Goal: Task Accomplishment & Management: Complete application form

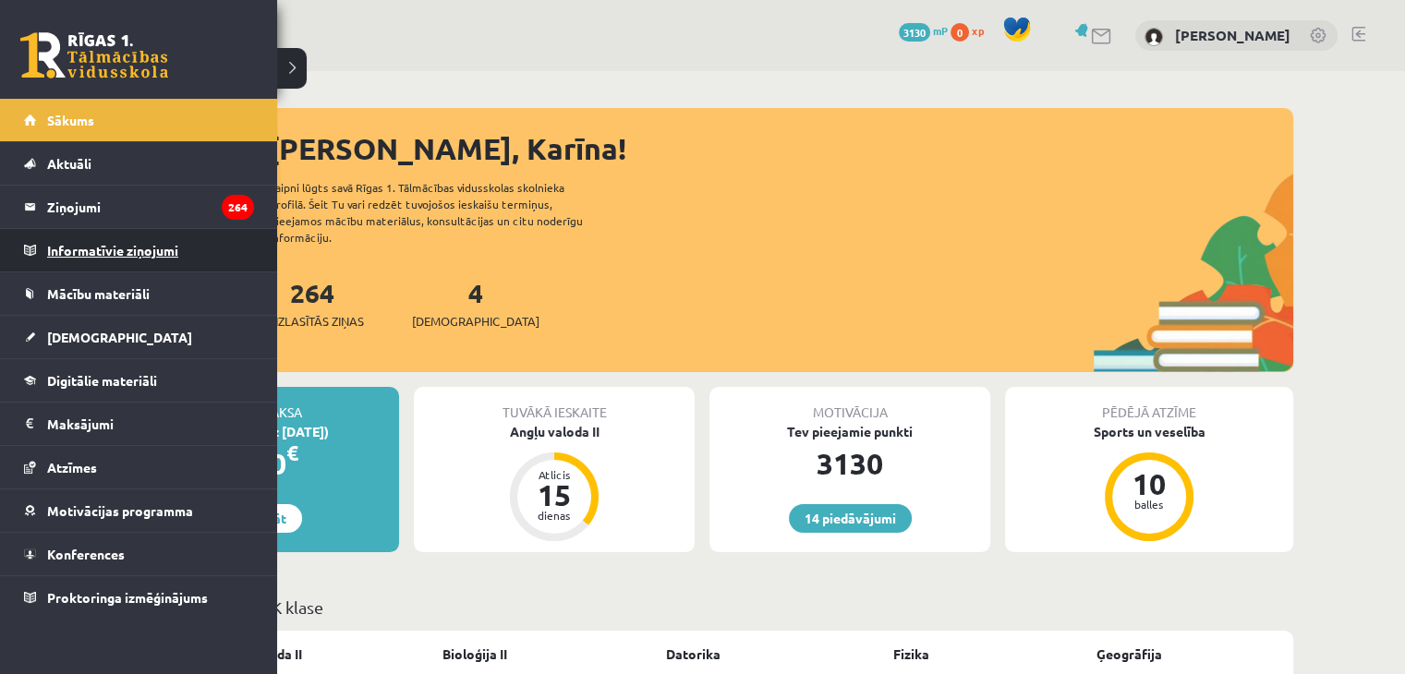
click at [156, 238] on legend "Informatīvie ziņojumi 0" at bounding box center [150, 250] width 207 height 42
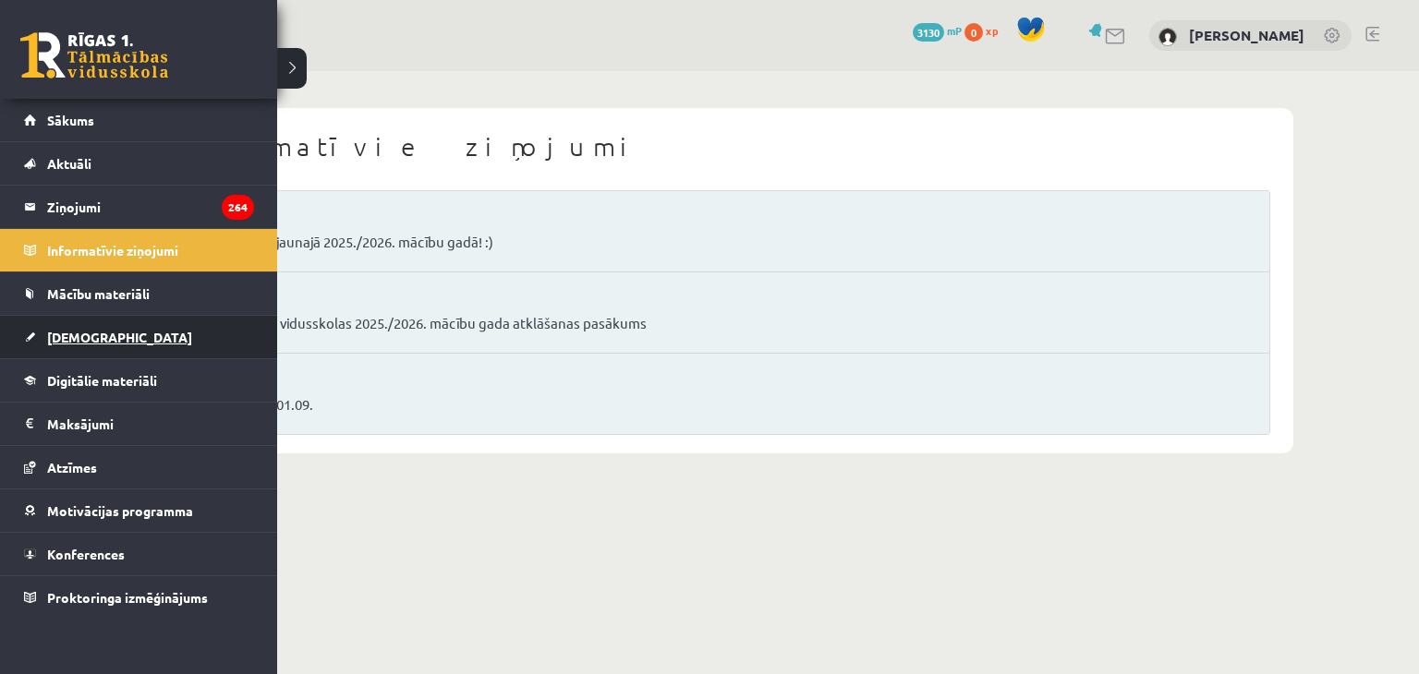
click at [146, 344] on link "[DEMOGRAPHIC_DATA]" at bounding box center [139, 337] width 230 height 42
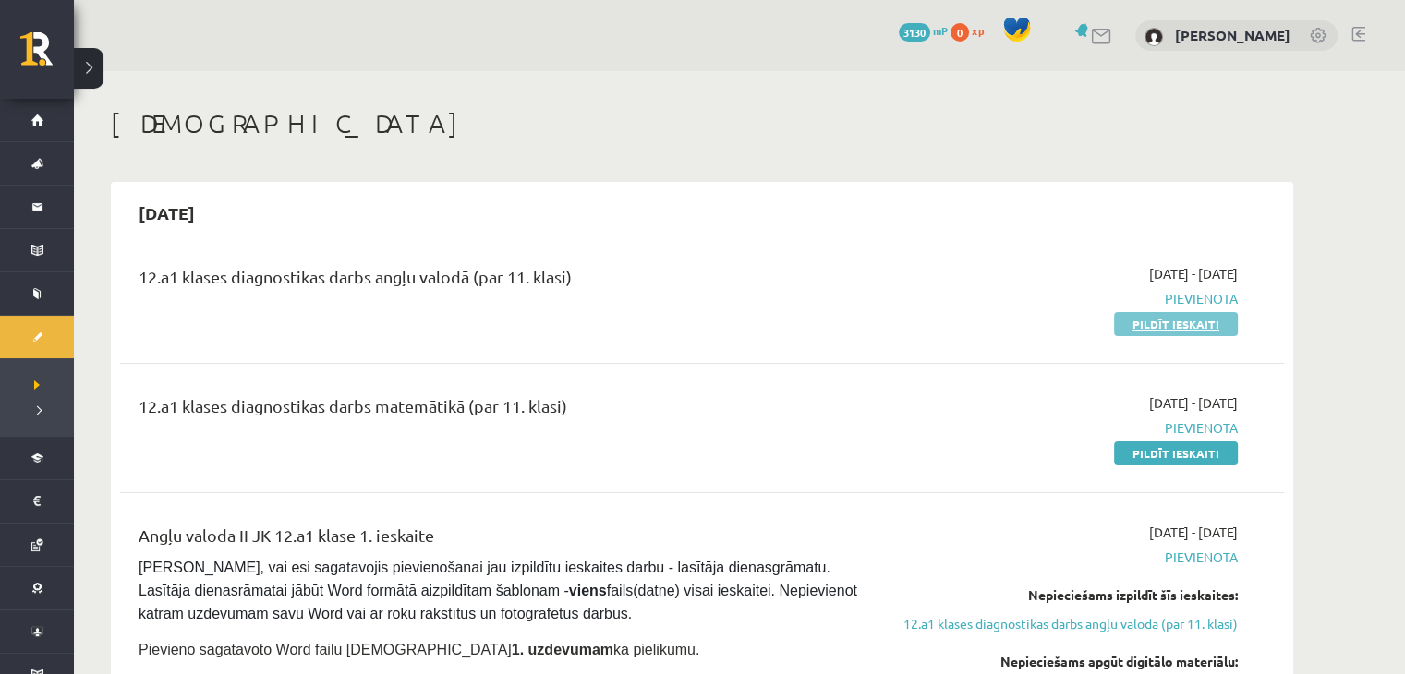
click at [1143, 322] on link "Pildīt ieskaiti" at bounding box center [1176, 324] width 124 height 24
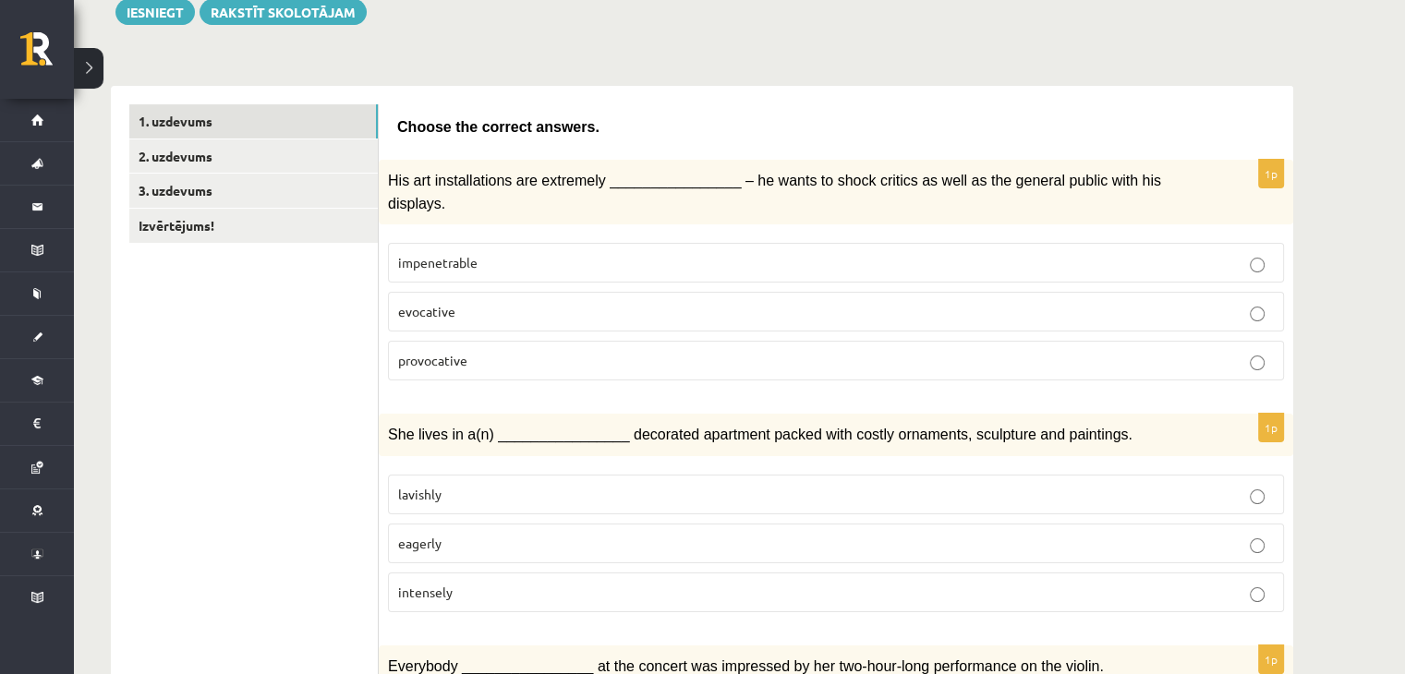
scroll to position [228, 0]
click at [946, 296] on label "evocative" at bounding box center [836, 311] width 896 height 40
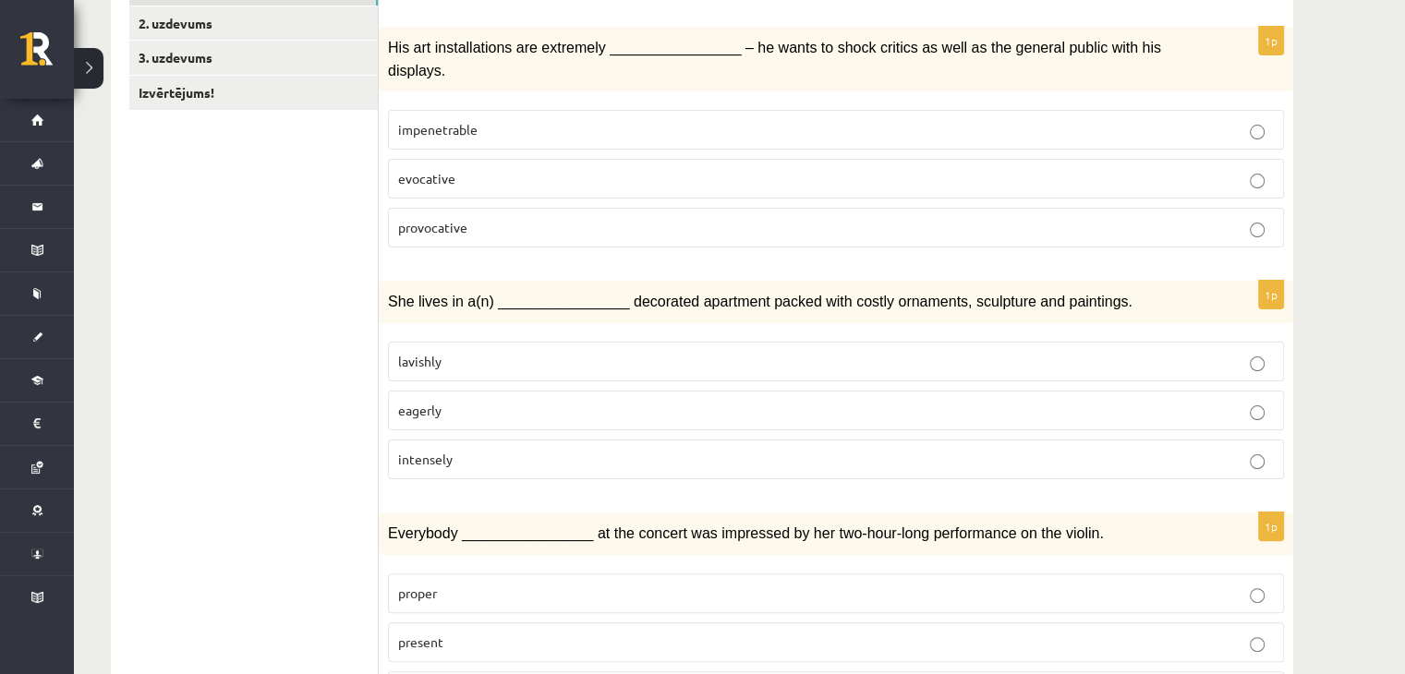
scroll to position [362, 0]
click at [1003, 350] on p "lavishly" at bounding box center [836, 359] width 876 height 19
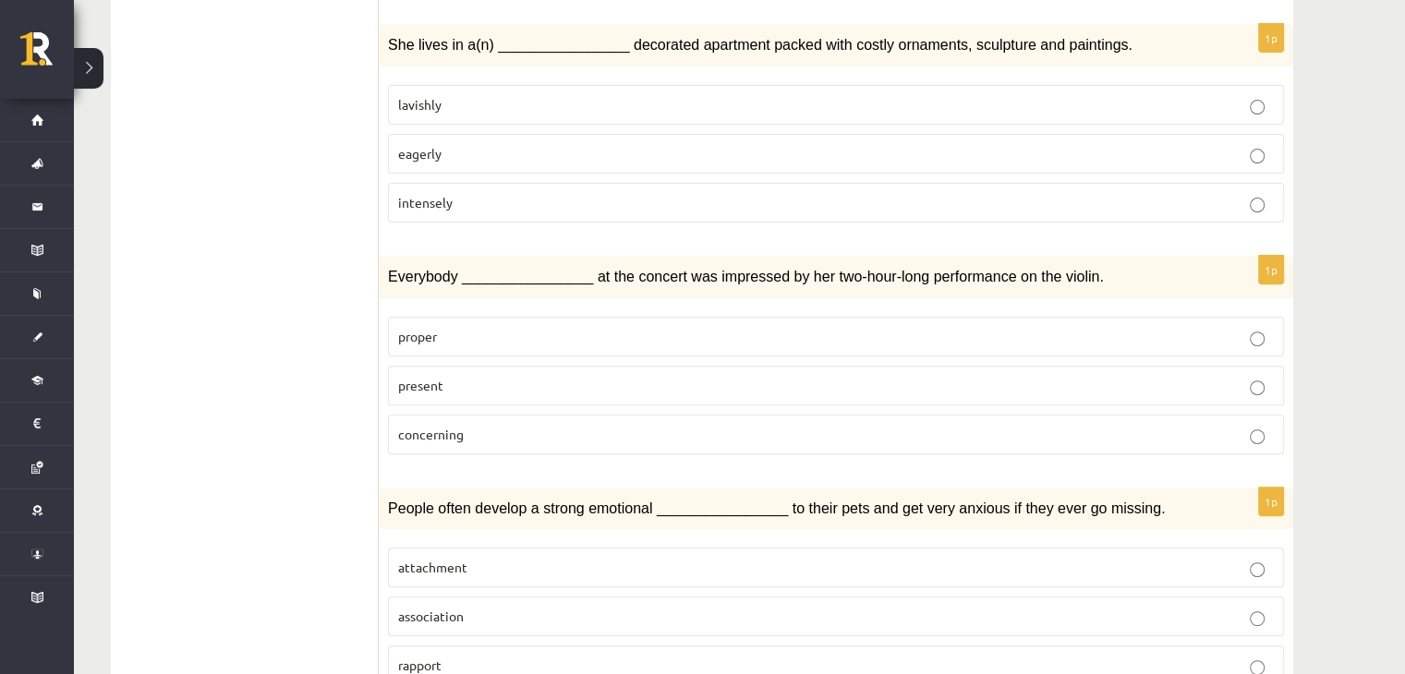
scroll to position [617, 0]
click at [865, 376] on p "present" at bounding box center [836, 385] width 876 height 19
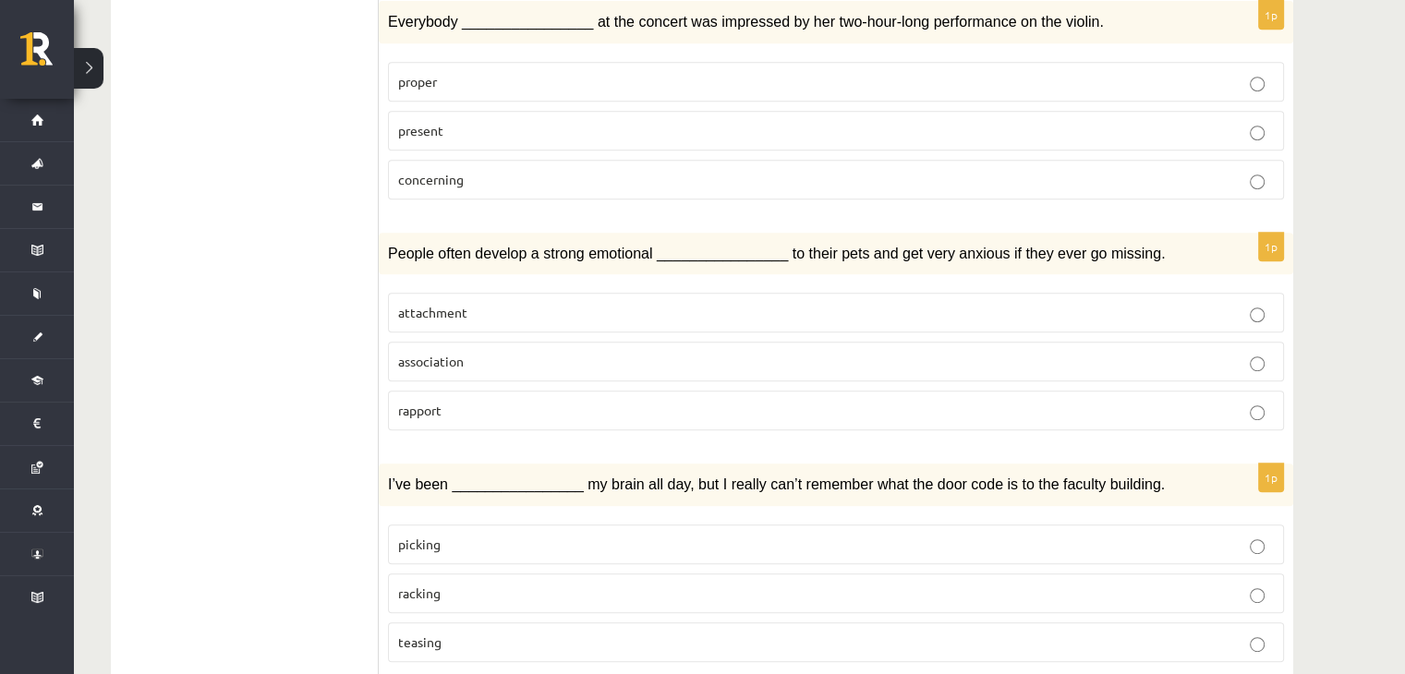
scroll to position [876, 0]
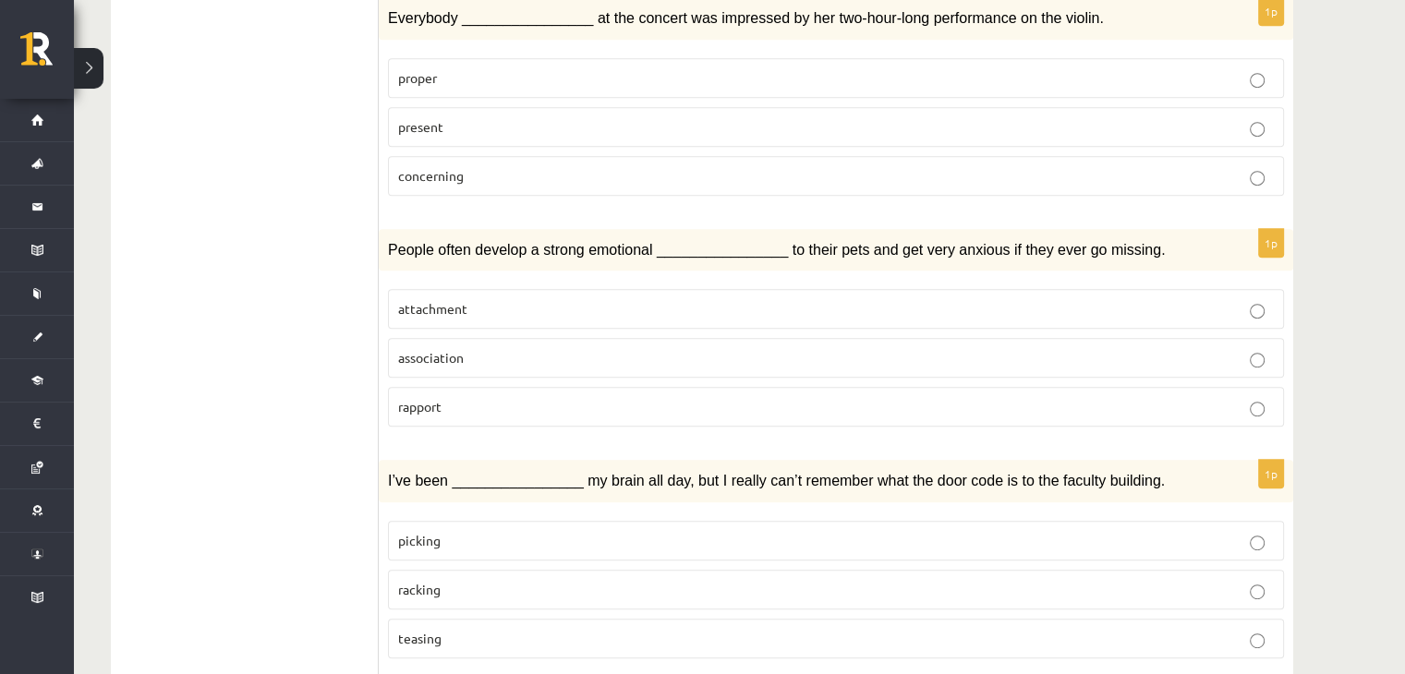
click at [935, 299] on p "attachment" at bounding box center [836, 308] width 876 height 19
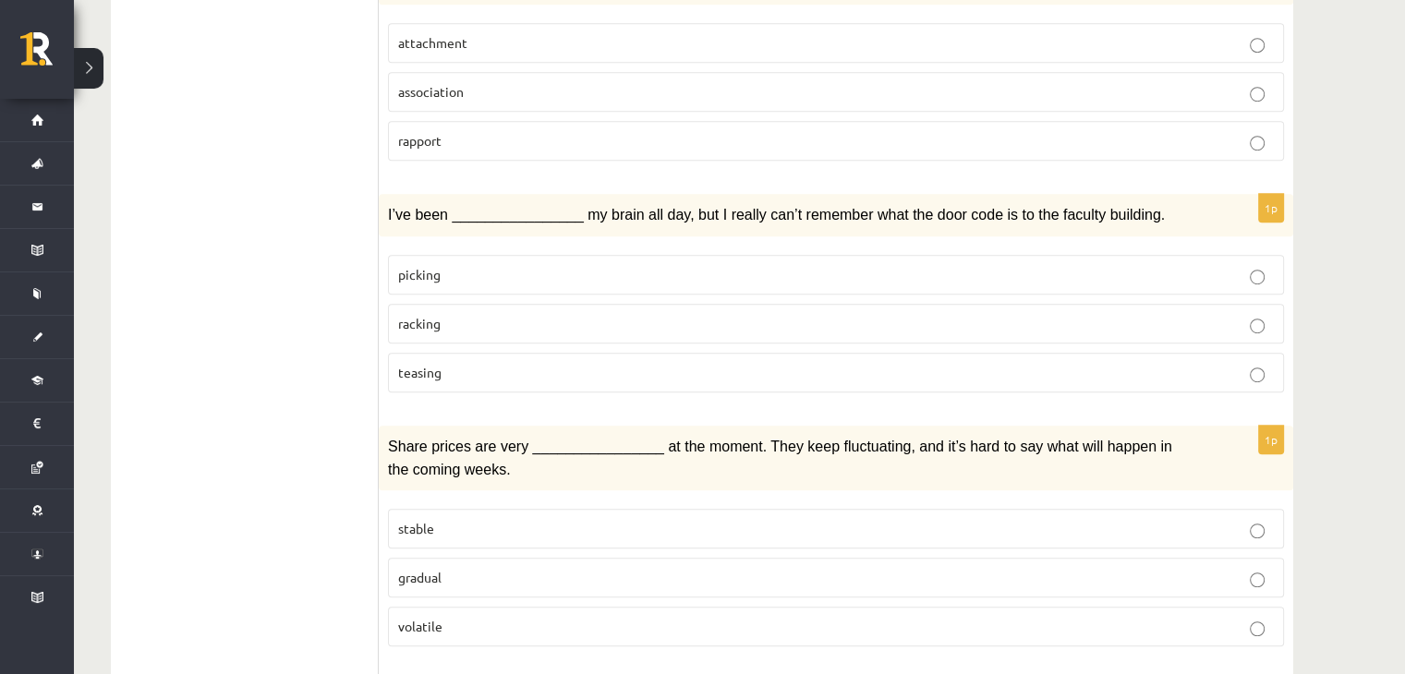
scroll to position [1146, 0]
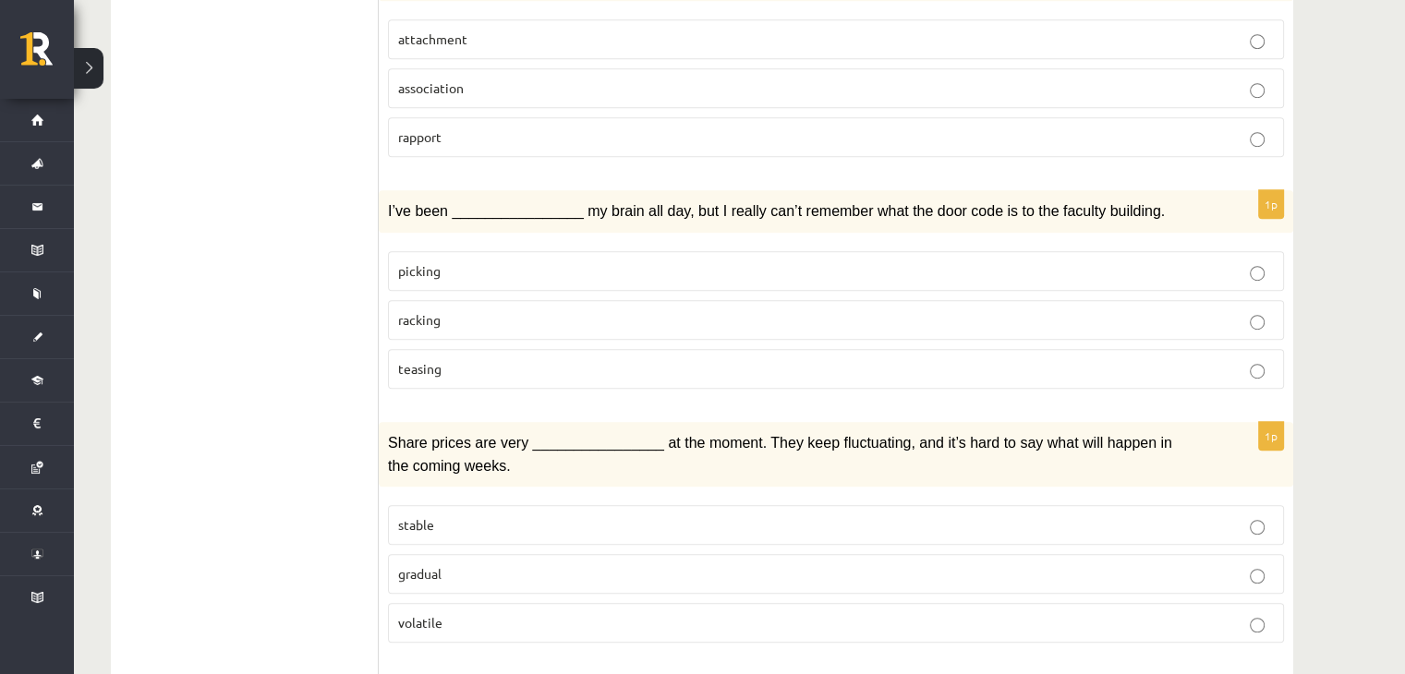
click at [1031, 261] on p "picking" at bounding box center [836, 270] width 876 height 19
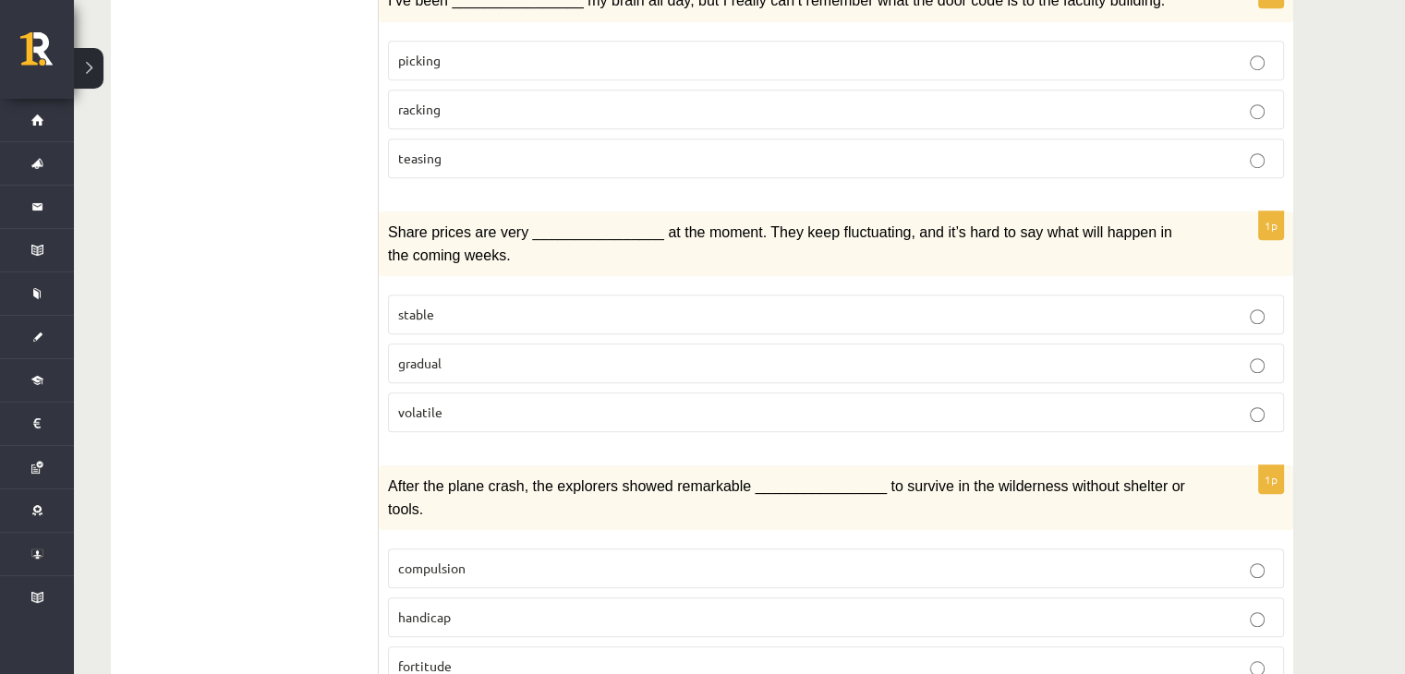
scroll to position [1356, 0]
click at [1067, 393] on label "volatile" at bounding box center [836, 413] width 896 height 40
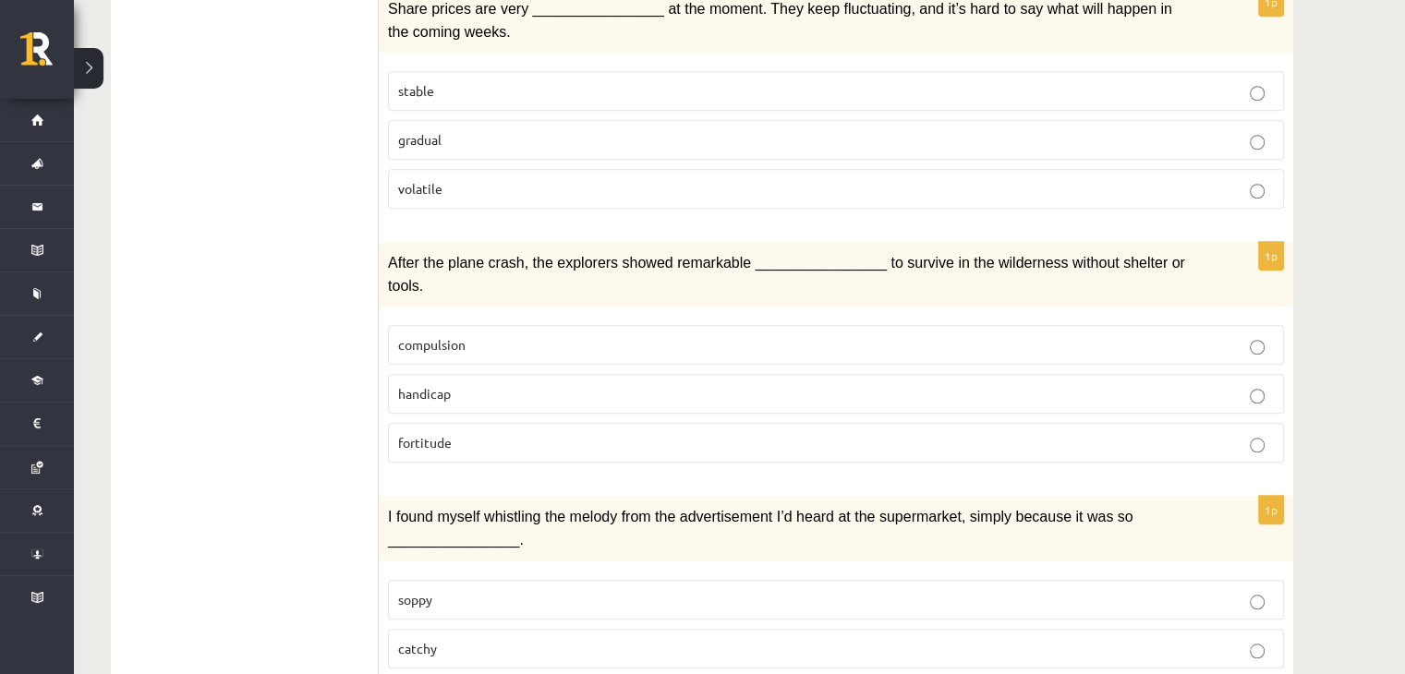
scroll to position [1581, 0]
click at [965, 432] on p "fortitude" at bounding box center [836, 441] width 876 height 19
click at [1009, 334] on p "compulsion" at bounding box center [836, 343] width 876 height 19
click at [1122, 432] on p "fortitude" at bounding box center [836, 441] width 876 height 19
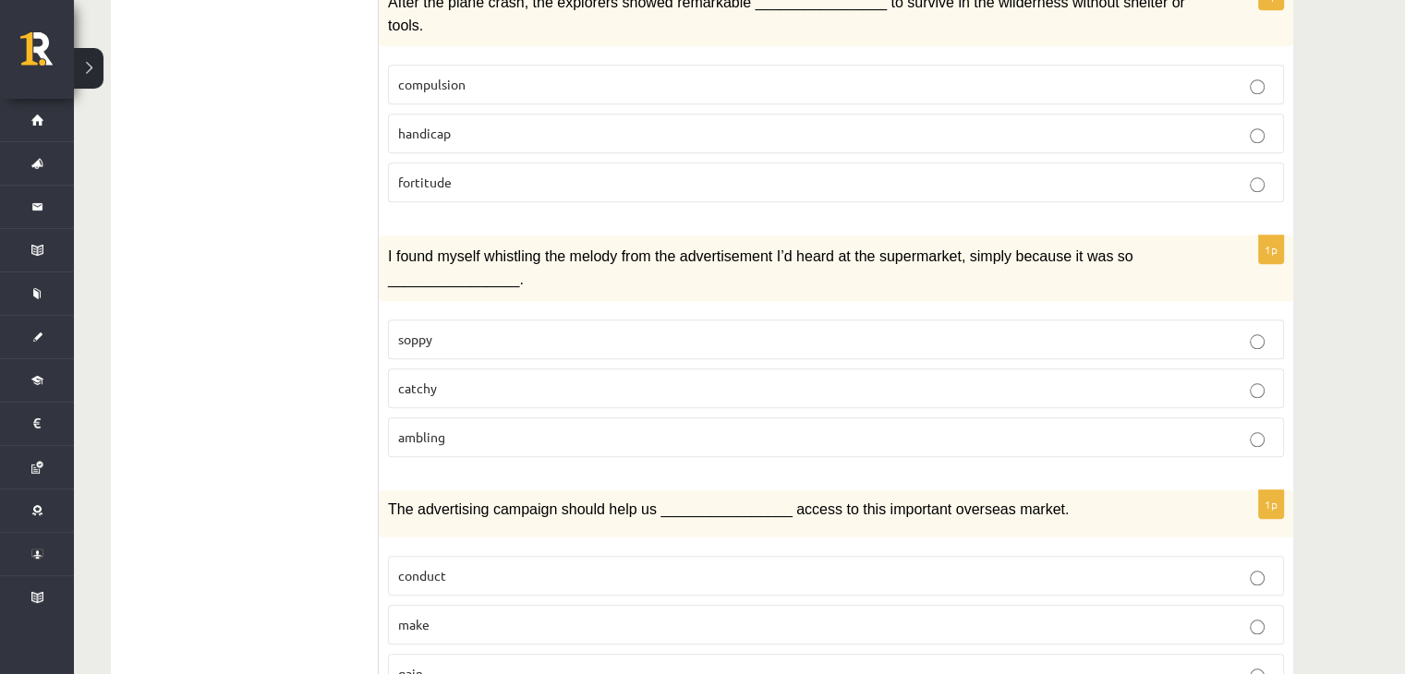
scroll to position [1842, 0]
click at [1196, 377] on p "catchy" at bounding box center [836, 386] width 876 height 19
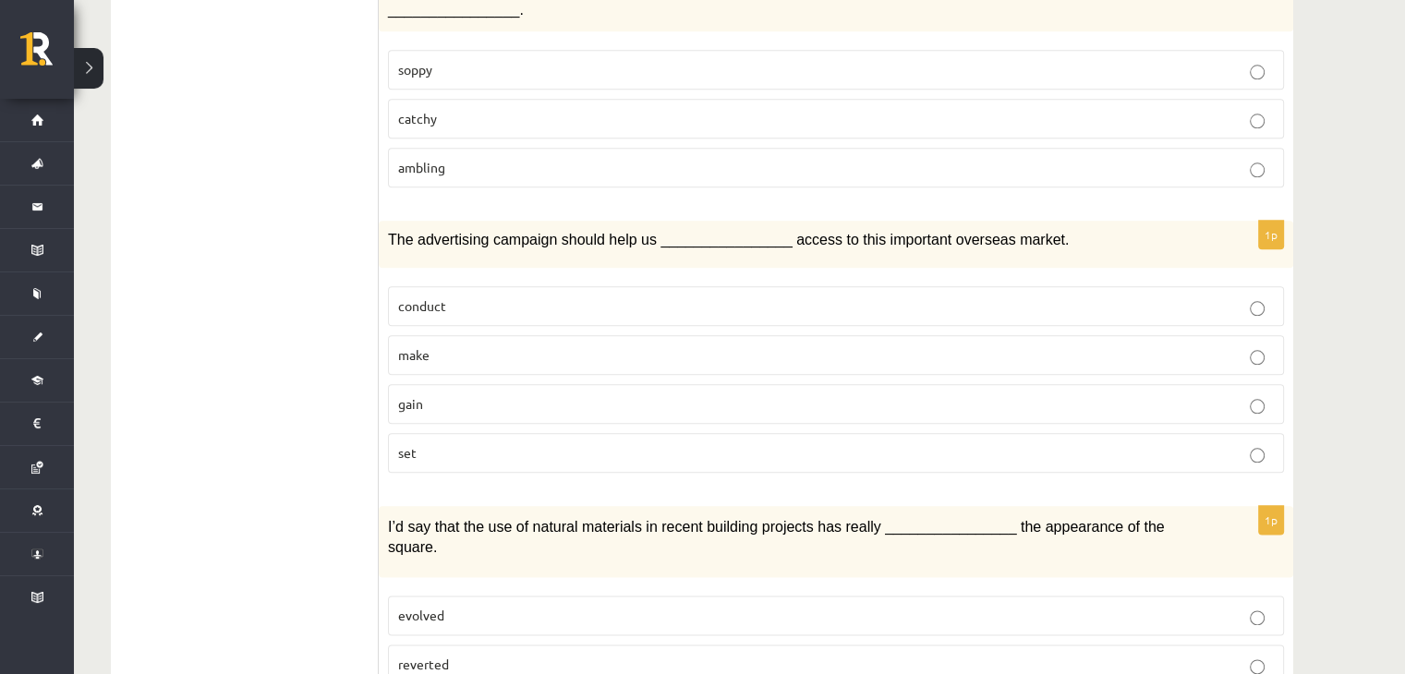
scroll to position [2119, 0]
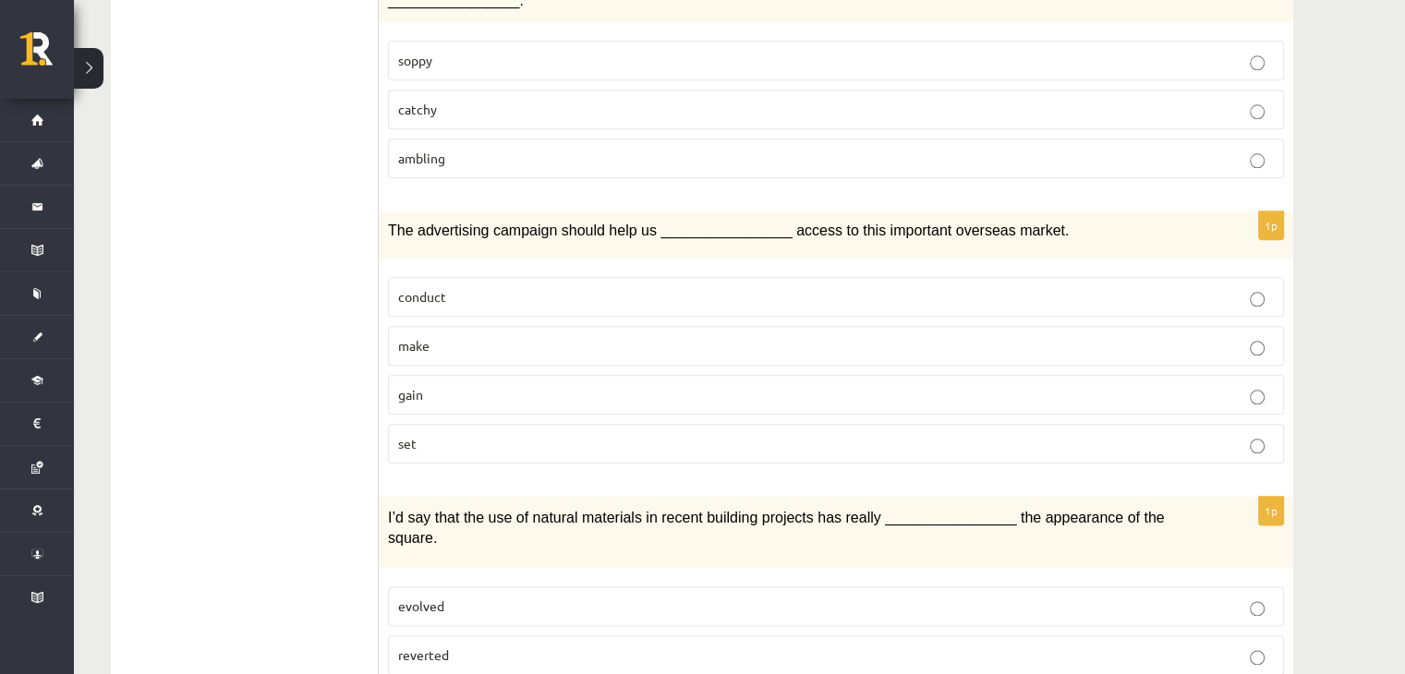
click at [1138, 385] on p "gain" at bounding box center [836, 394] width 876 height 19
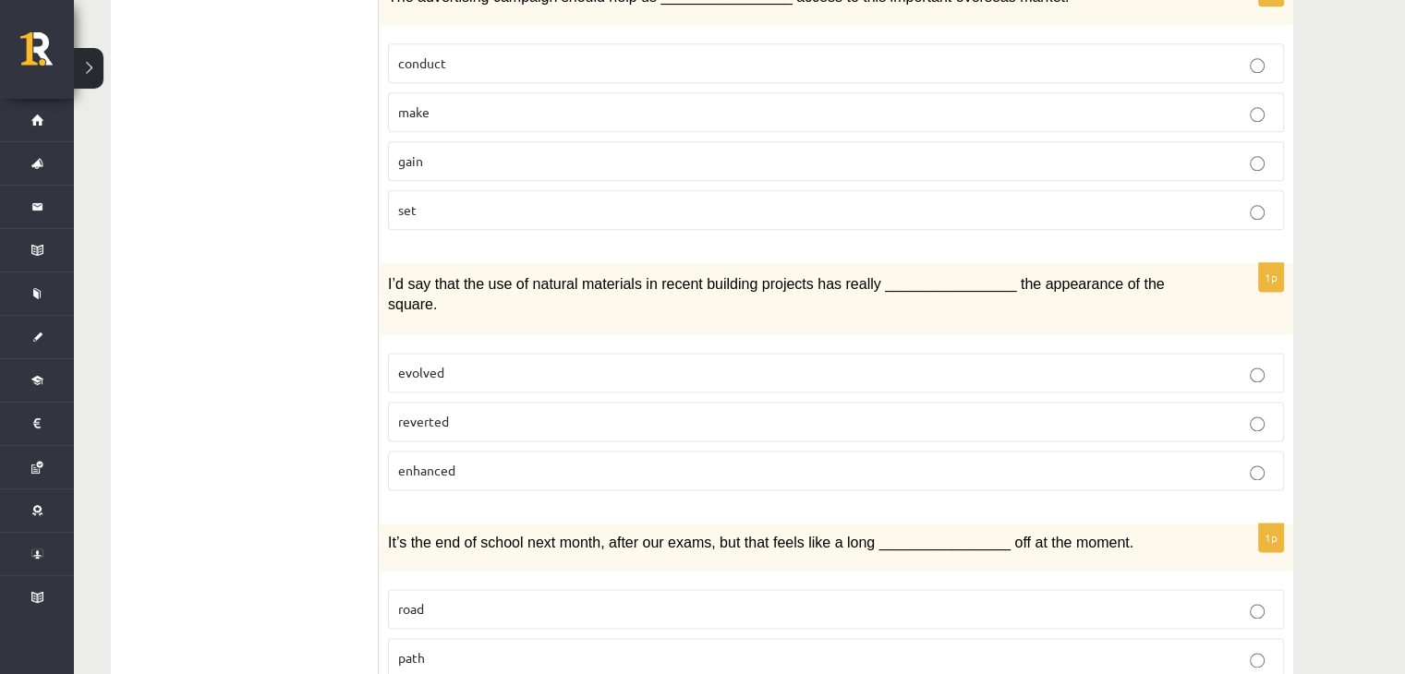
scroll to position [2354, 0]
click at [1053, 460] on p "enhanced" at bounding box center [836, 469] width 876 height 19
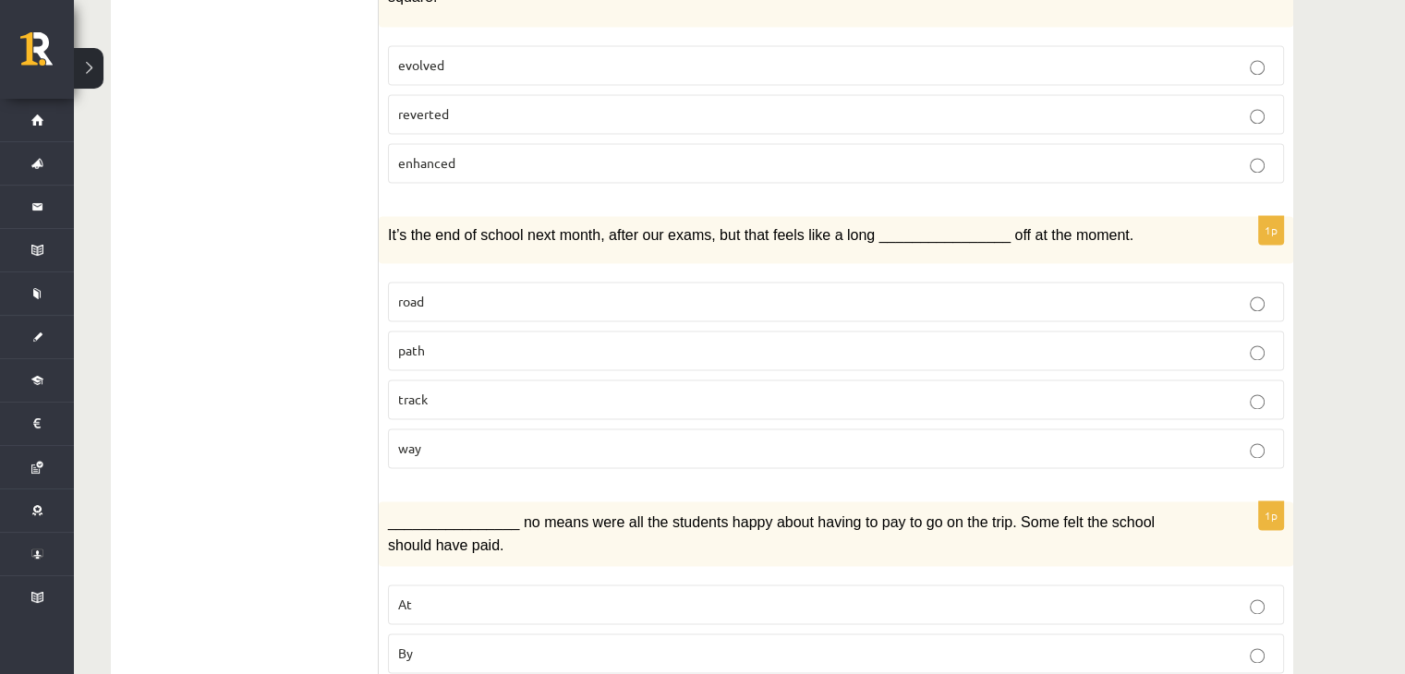
scroll to position [2667, 0]
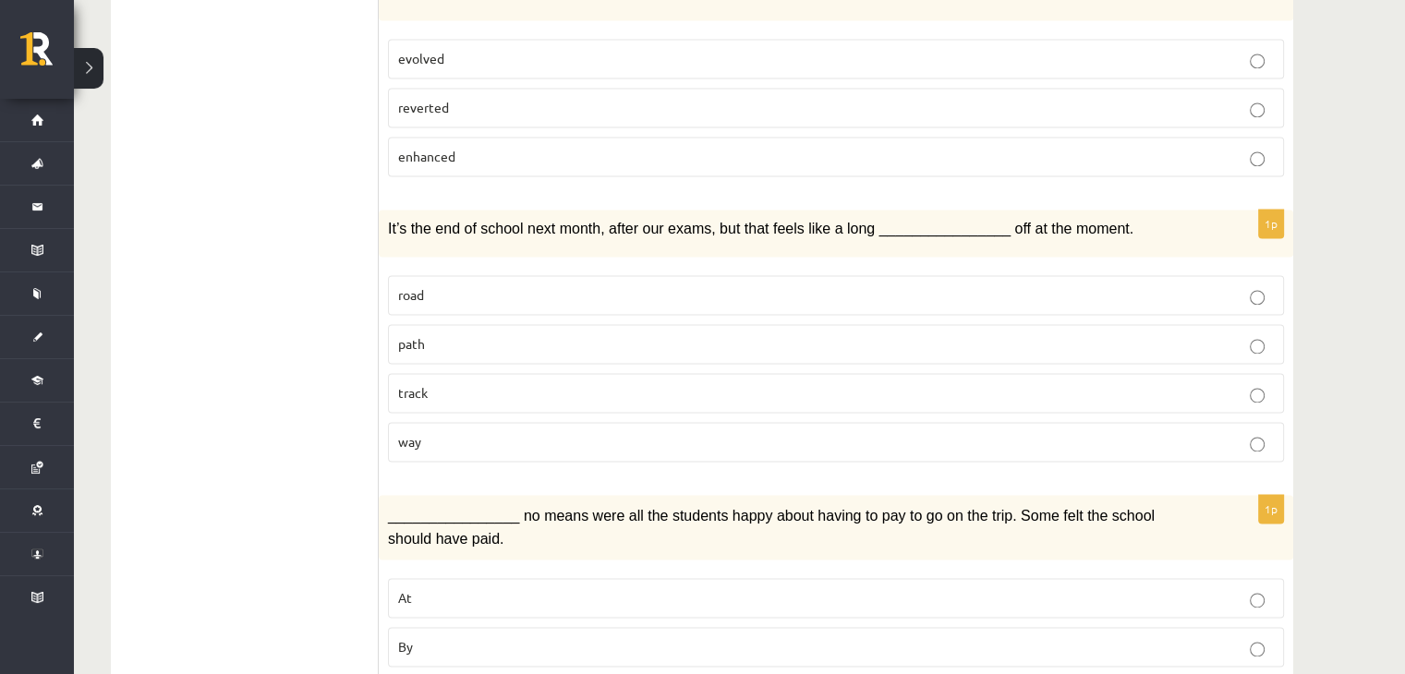
click at [863, 422] on label "way" at bounding box center [836, 442] width 896 height 40
click at [871, 637] on p "By" at bounding box center [836, 646] width 876 height 19
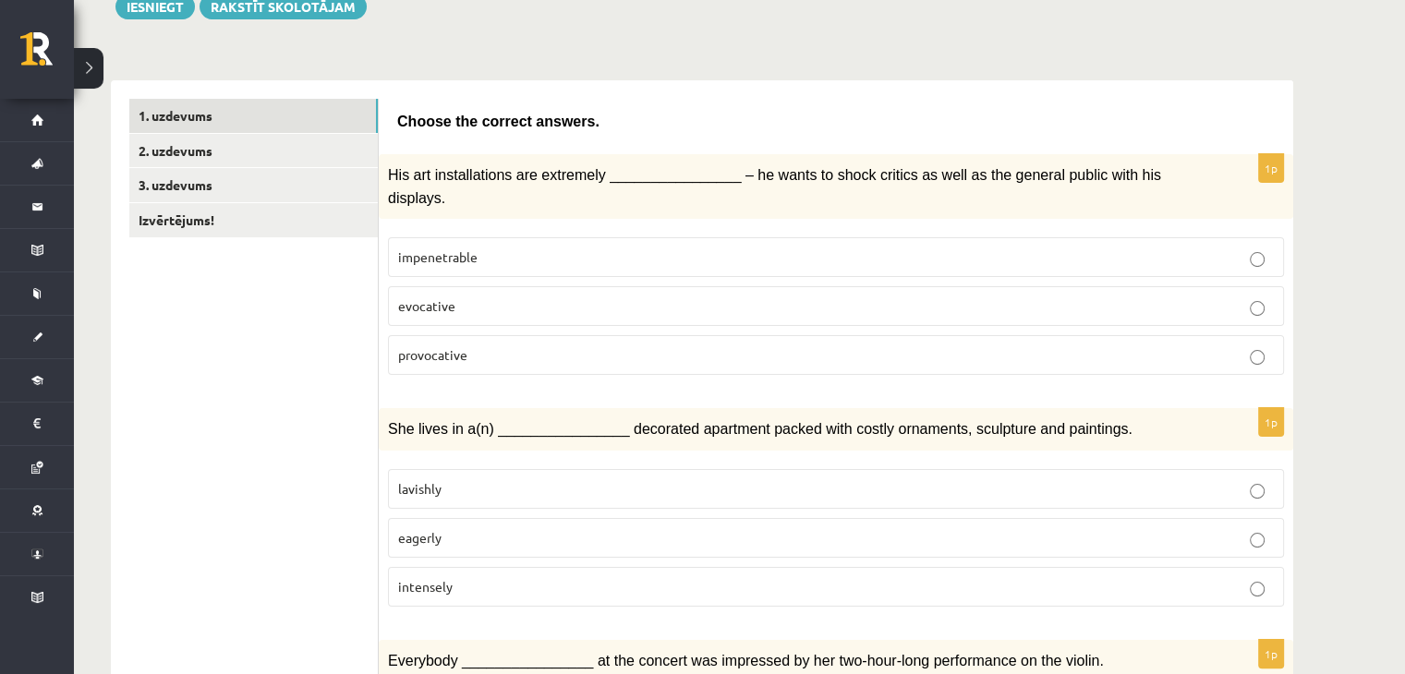
scroll to position [111, 0]
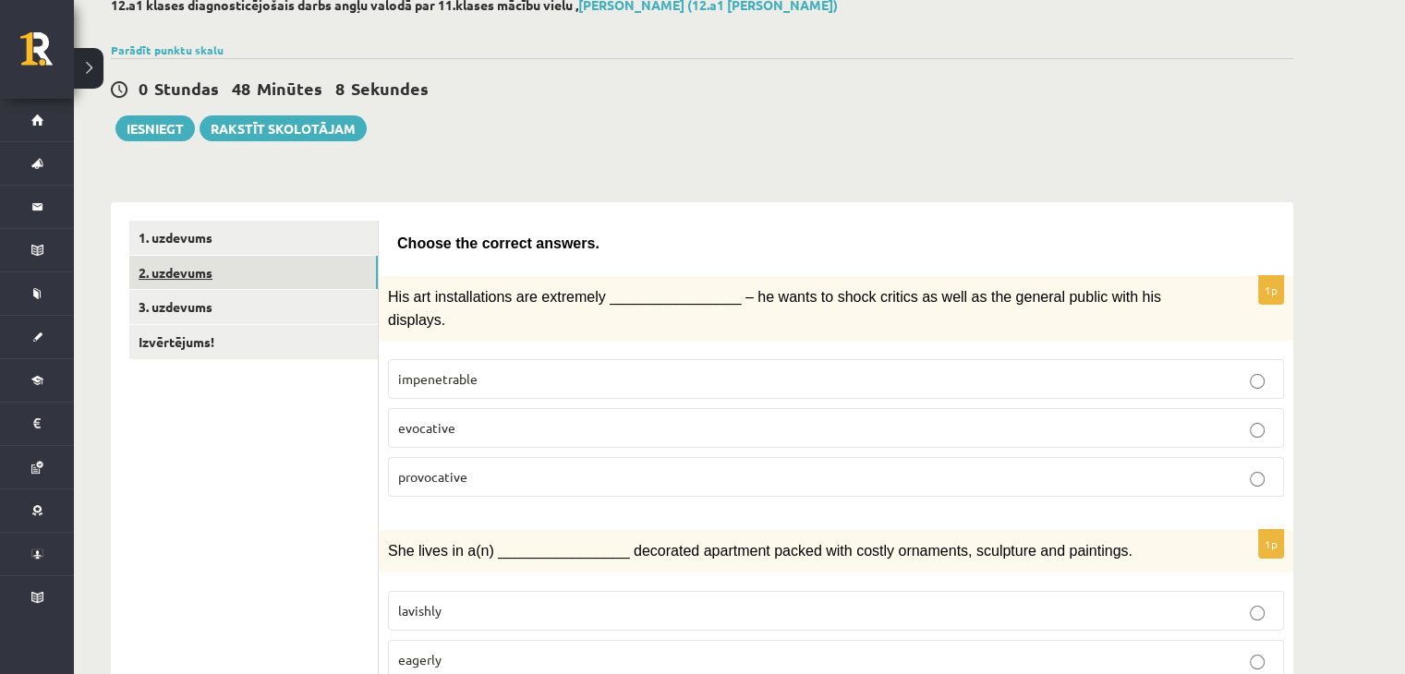
click at [326, 273] on link "2. uzdevums" at bounding box center [253, 273] width 249 height 34
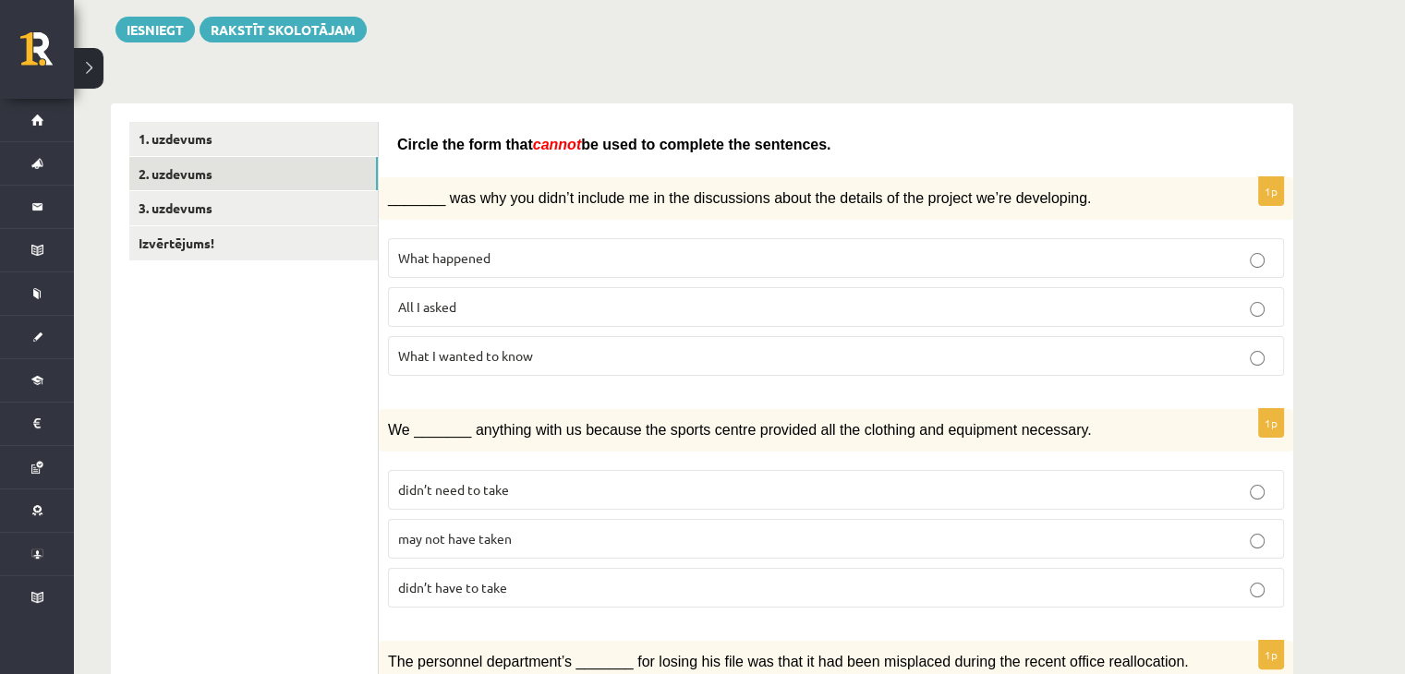
scroll to position [211, 0]
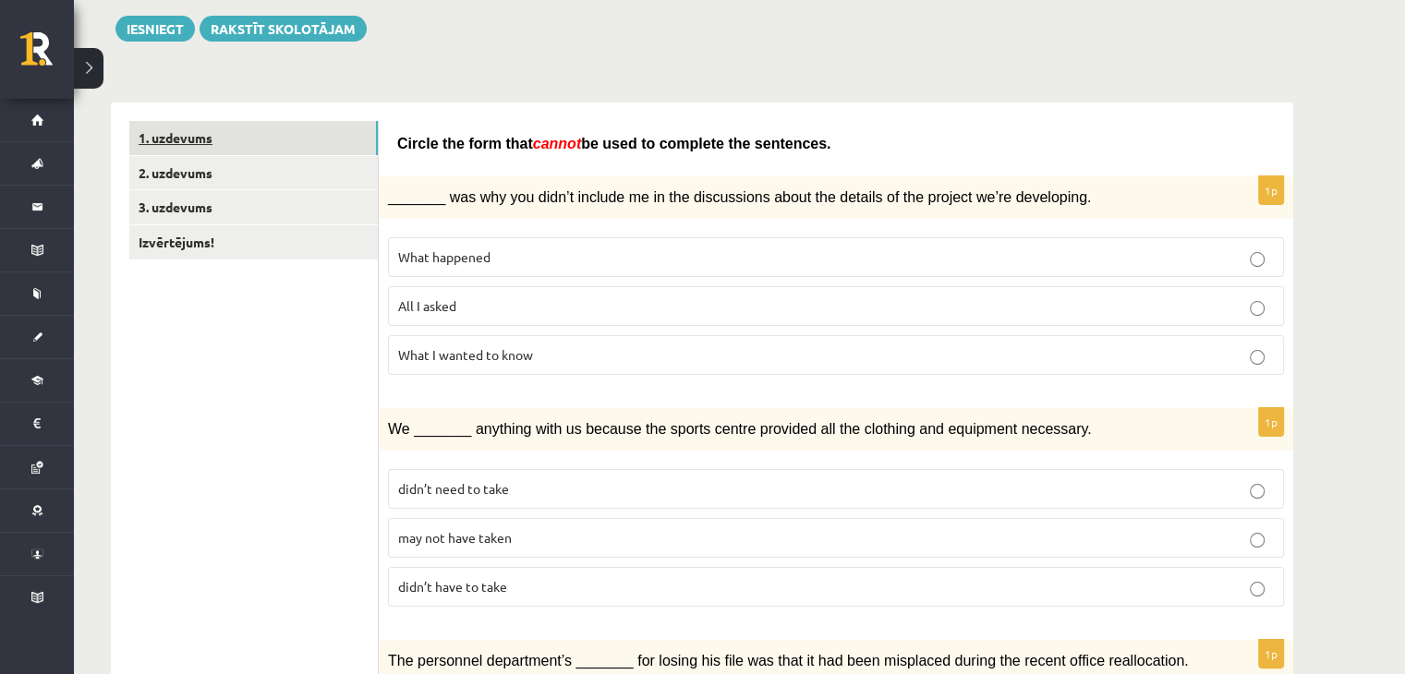
click at [336, 149] on link "1. uzdevums" at bounding box center [253, 138] width 249 height 34
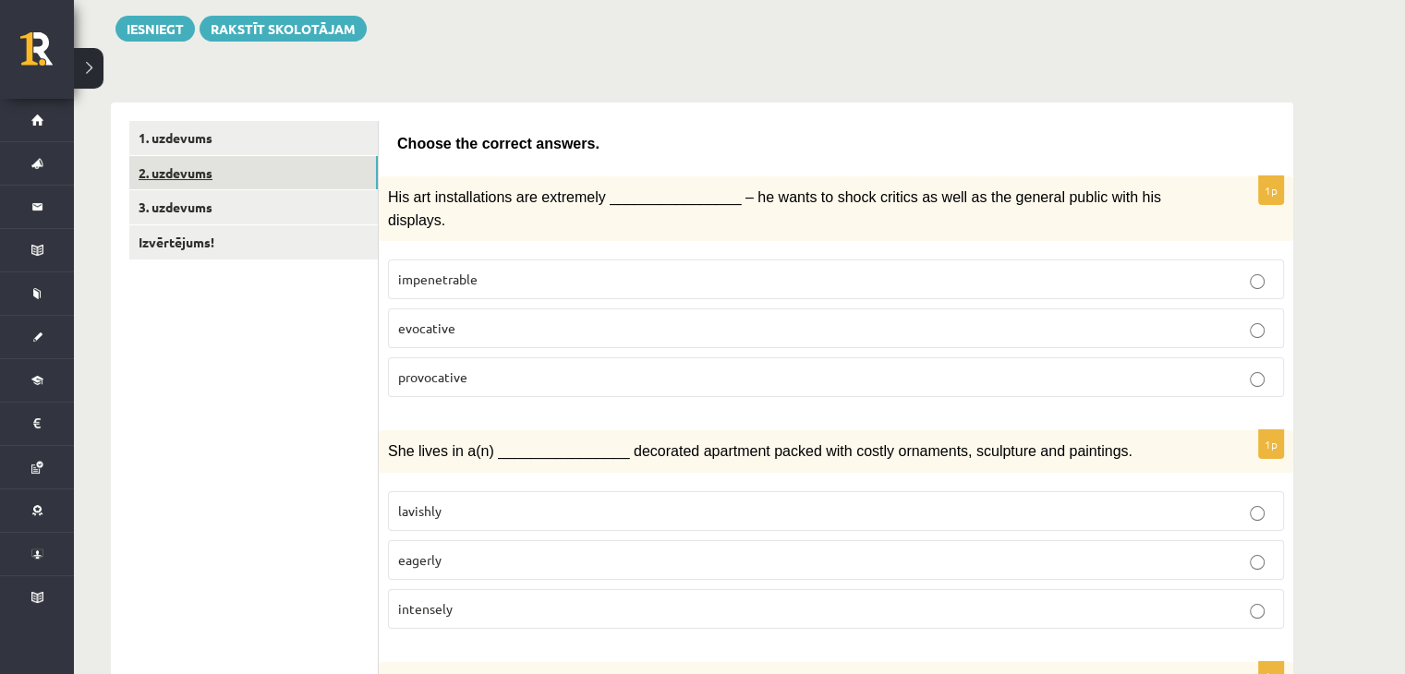
click at [273, 182] on link "2. uzdevums" at bounding box center [253, 173] width 249 height 34
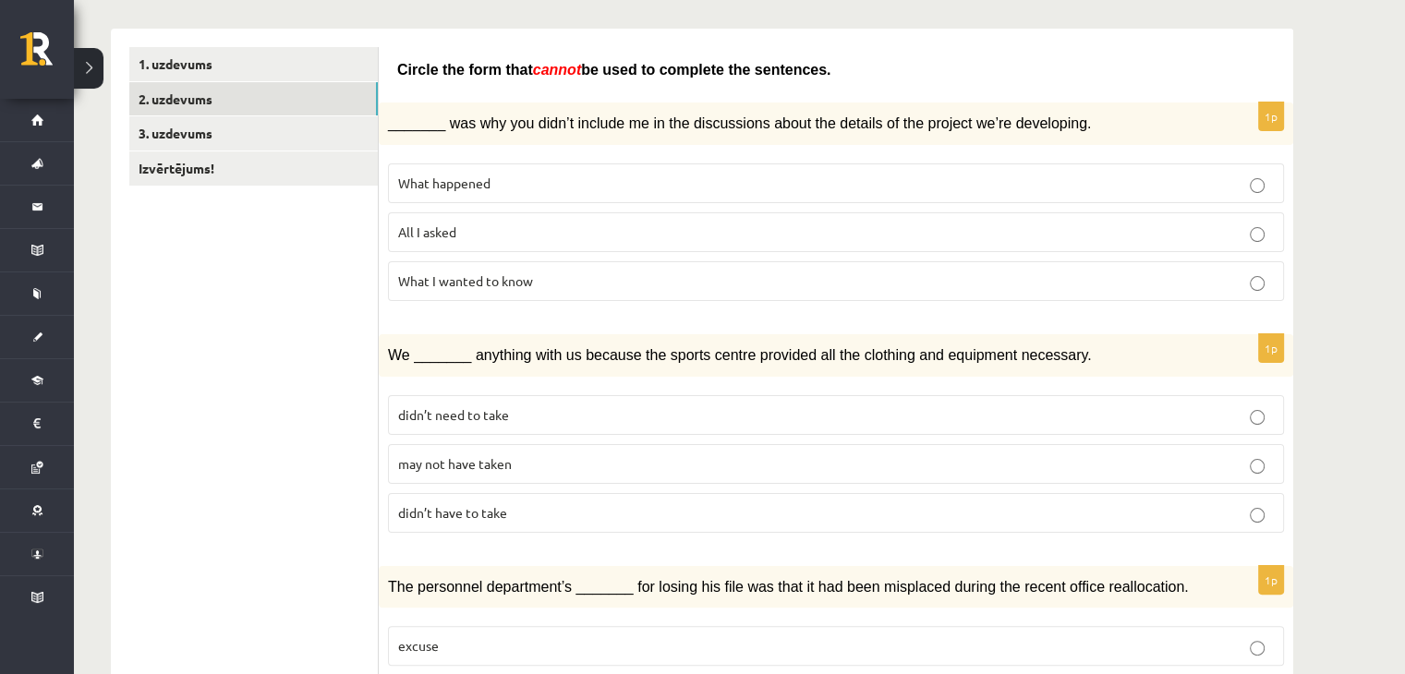
scroll to position [286, 0]
click at [1160, 183] on p "What happened" at bounding box center [836, 181] width 876 height 19
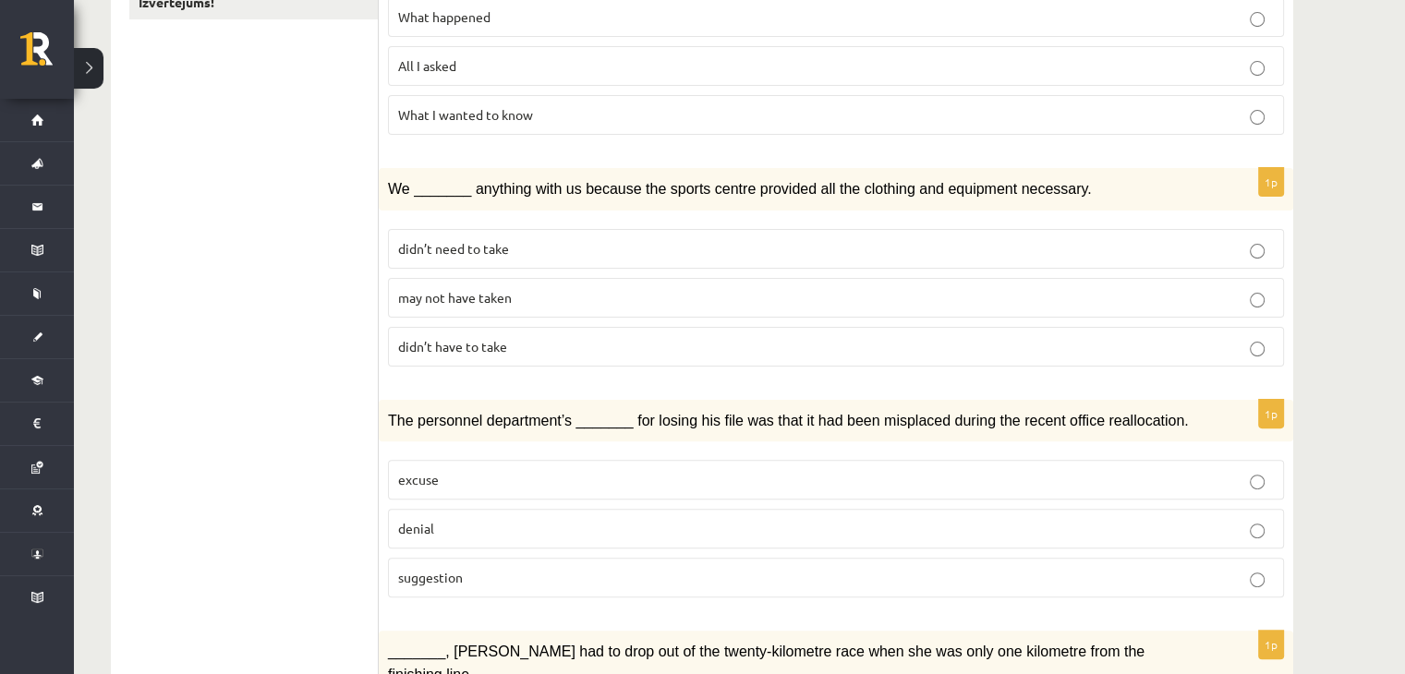
scroll to position [453, 0]
click at [1224, 276] on label "may not have taken" at bounding box center [836, 296] width 896 height 40
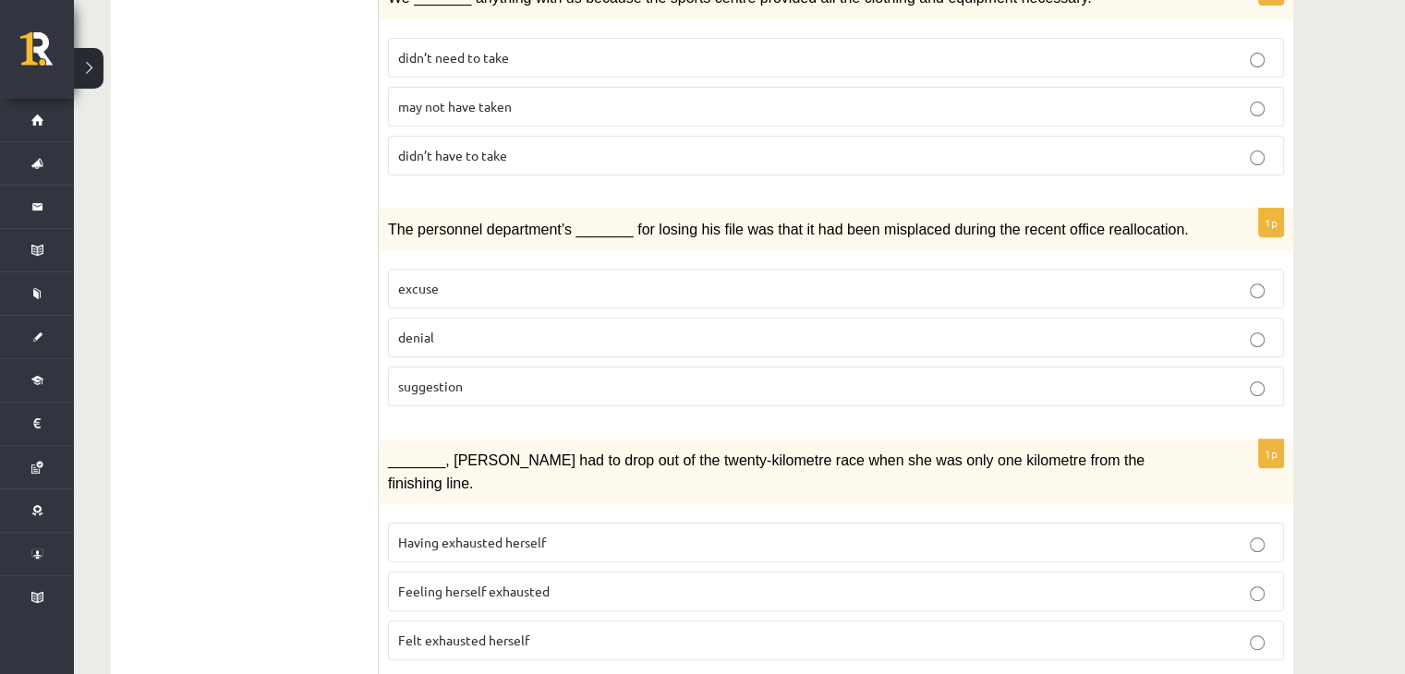
scroll to position [645, 0]
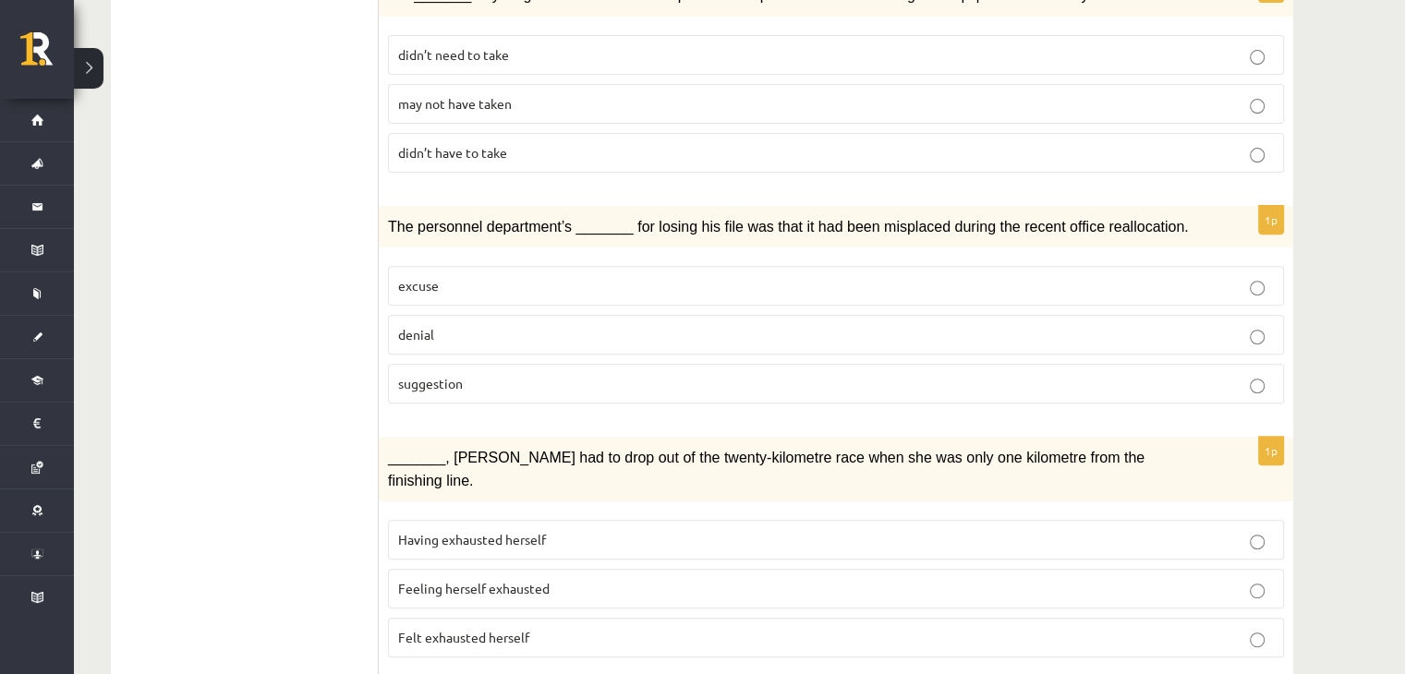
click at [979, 325] on p "denial" at bounding box center [836, 334] width 876 height 19
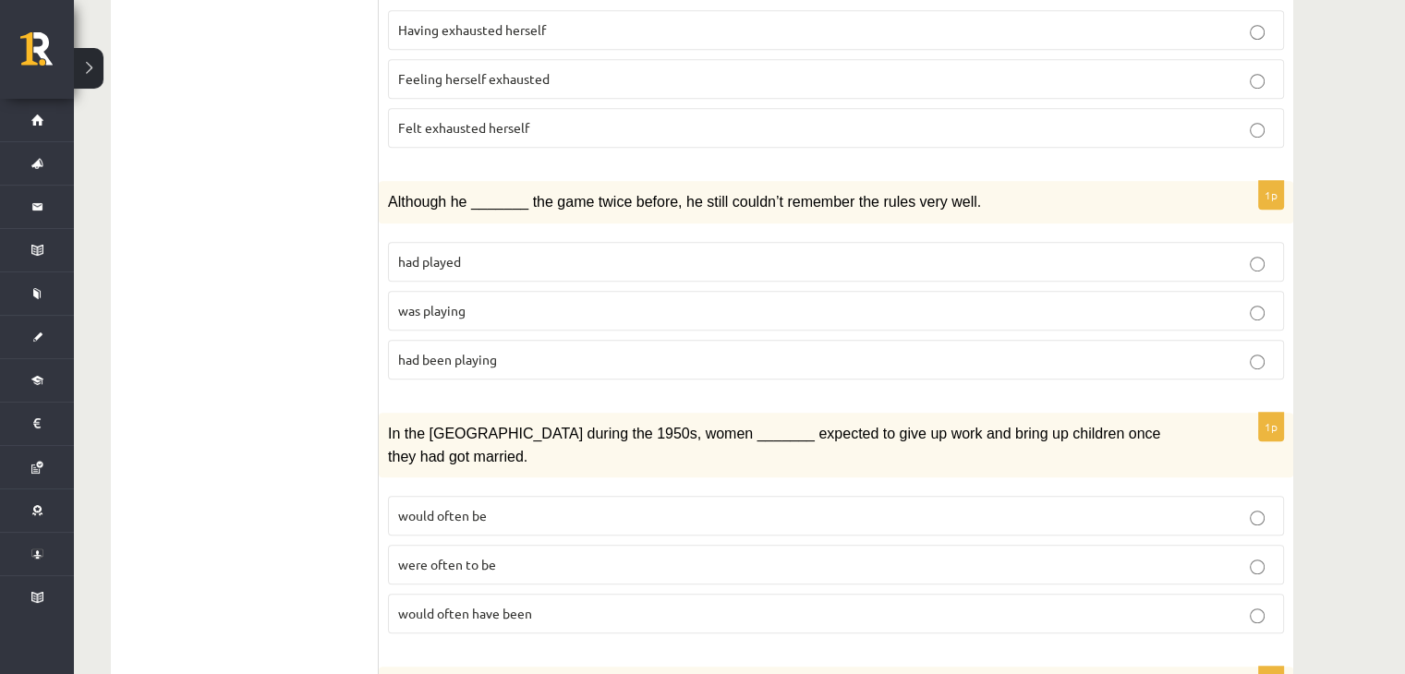
scroll to position [1157, 0]
click at [1267, 299] on p "was playing" at bounding box center [836, 308] width 876 height 19
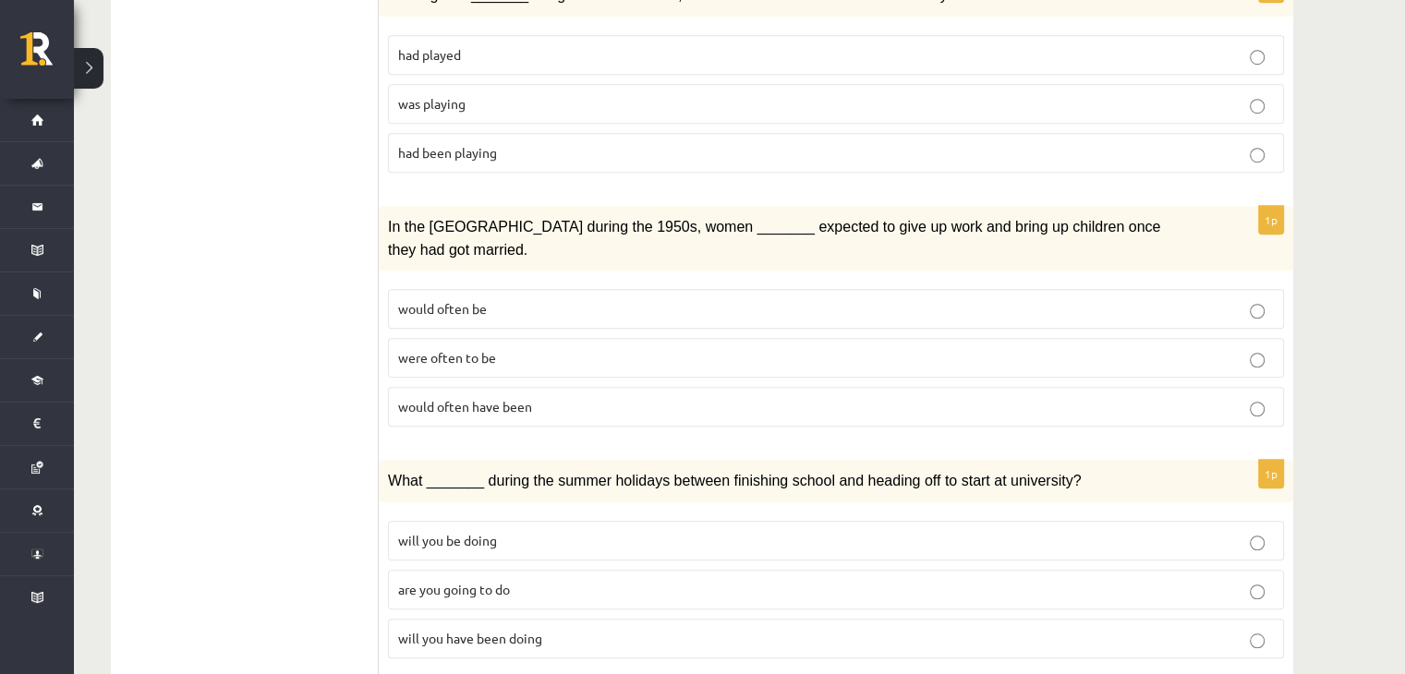
scroll to position [1393, 0]
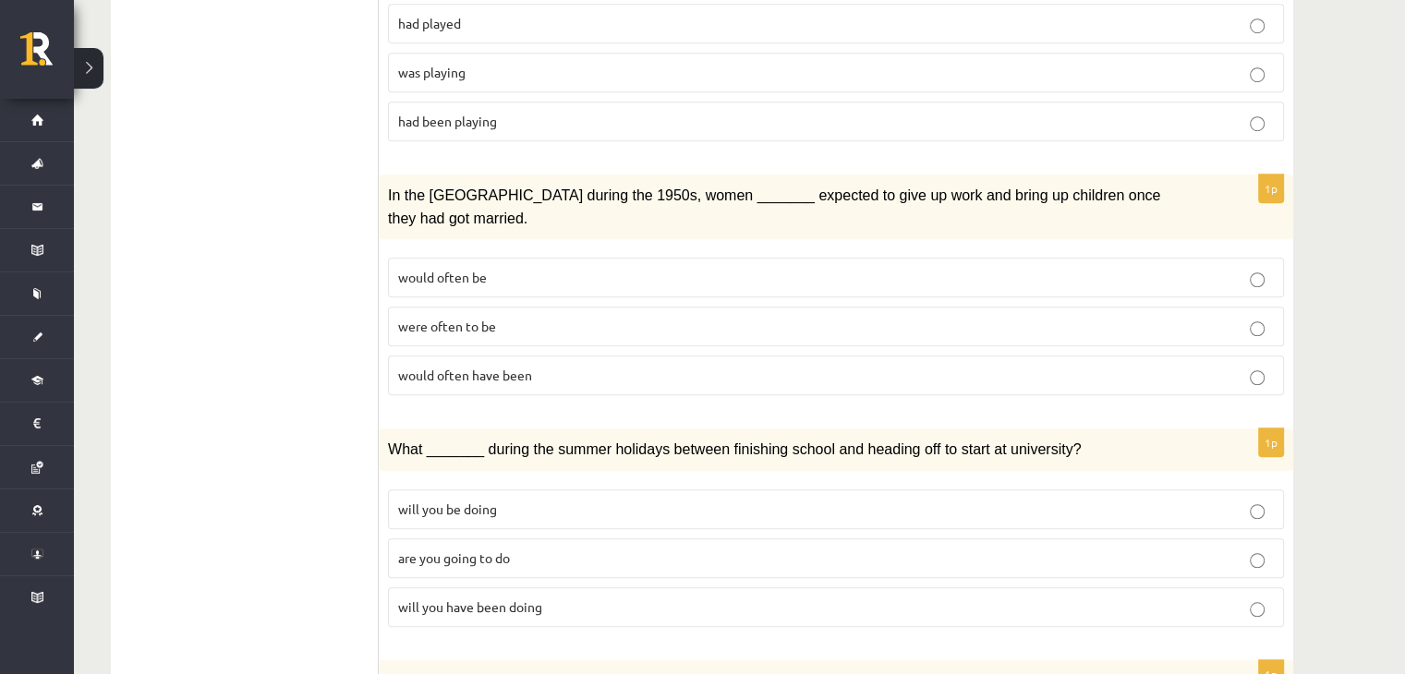
click at [1268, 317] on p "were often to be" at bounding box center [836, 326] width 876 height 19
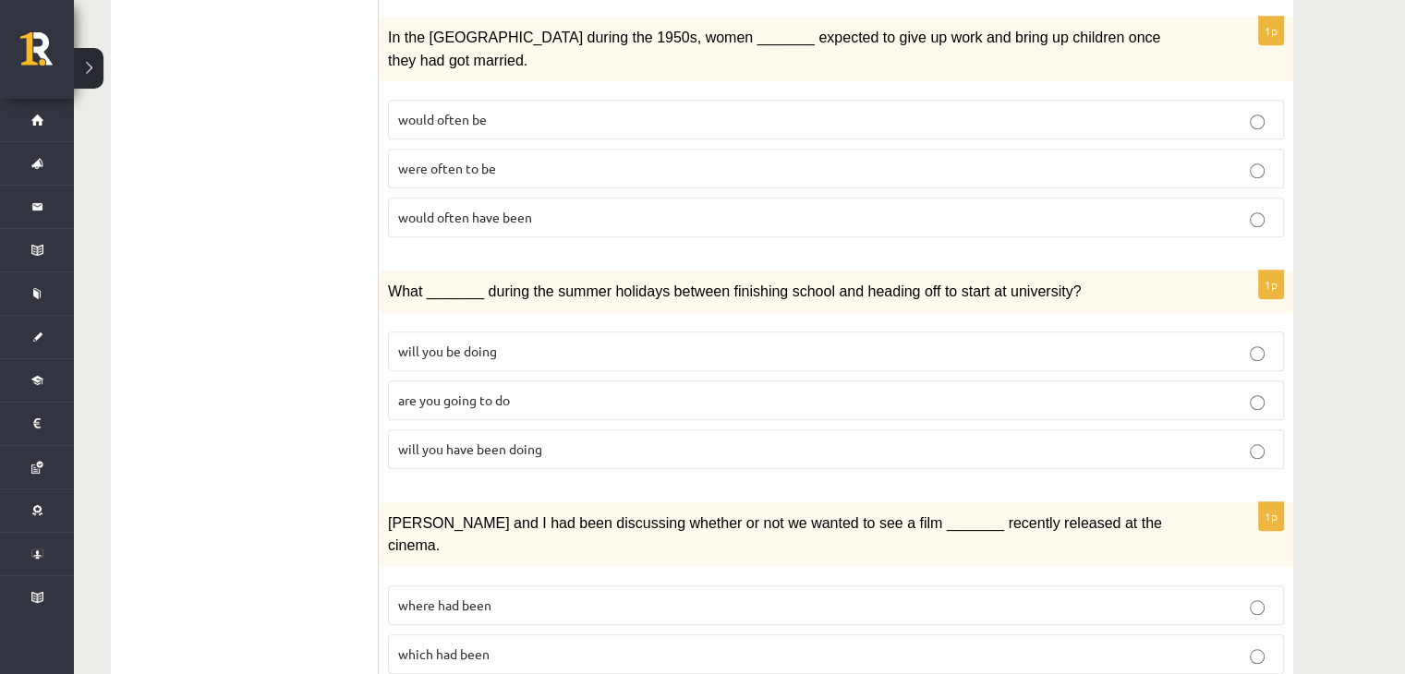
scroll to position [1552, 0]
click at [1144, 439] on p "will you have been doing" at bounding box center [836, 448] width 876 height 19
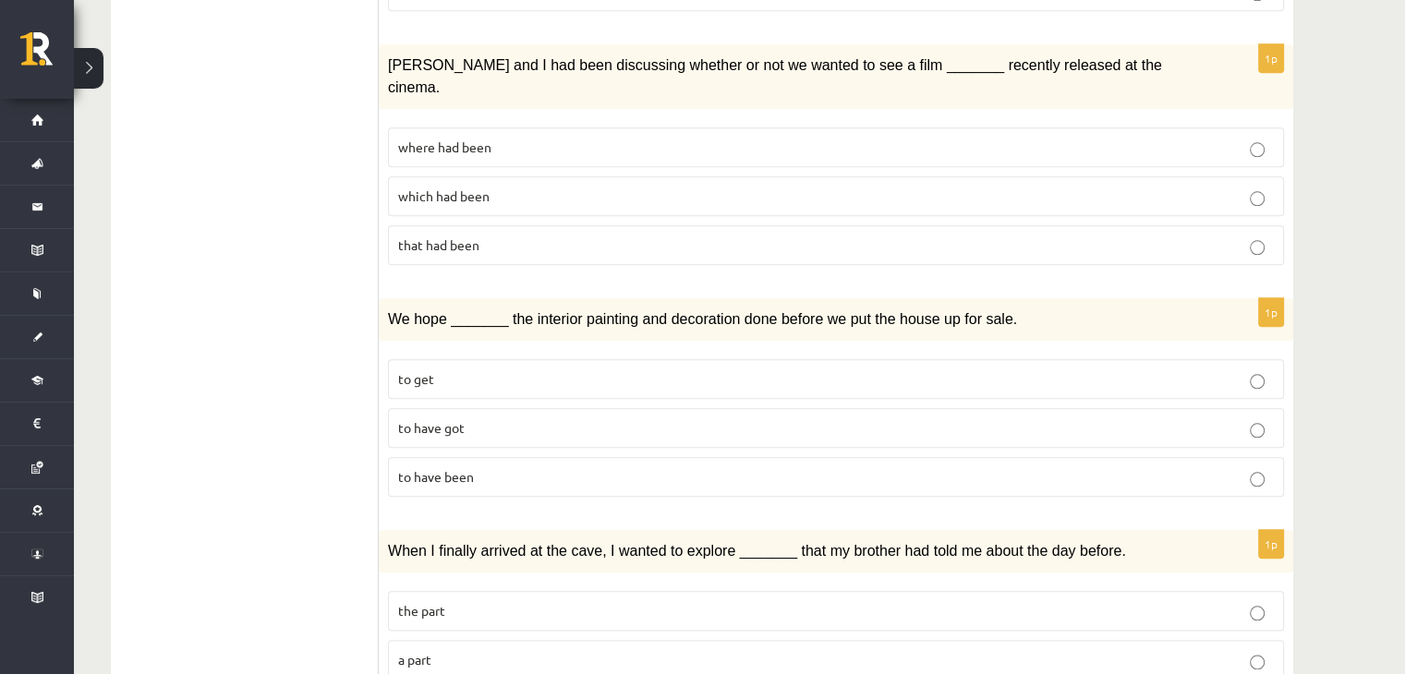
scroll to position [2035, 0]
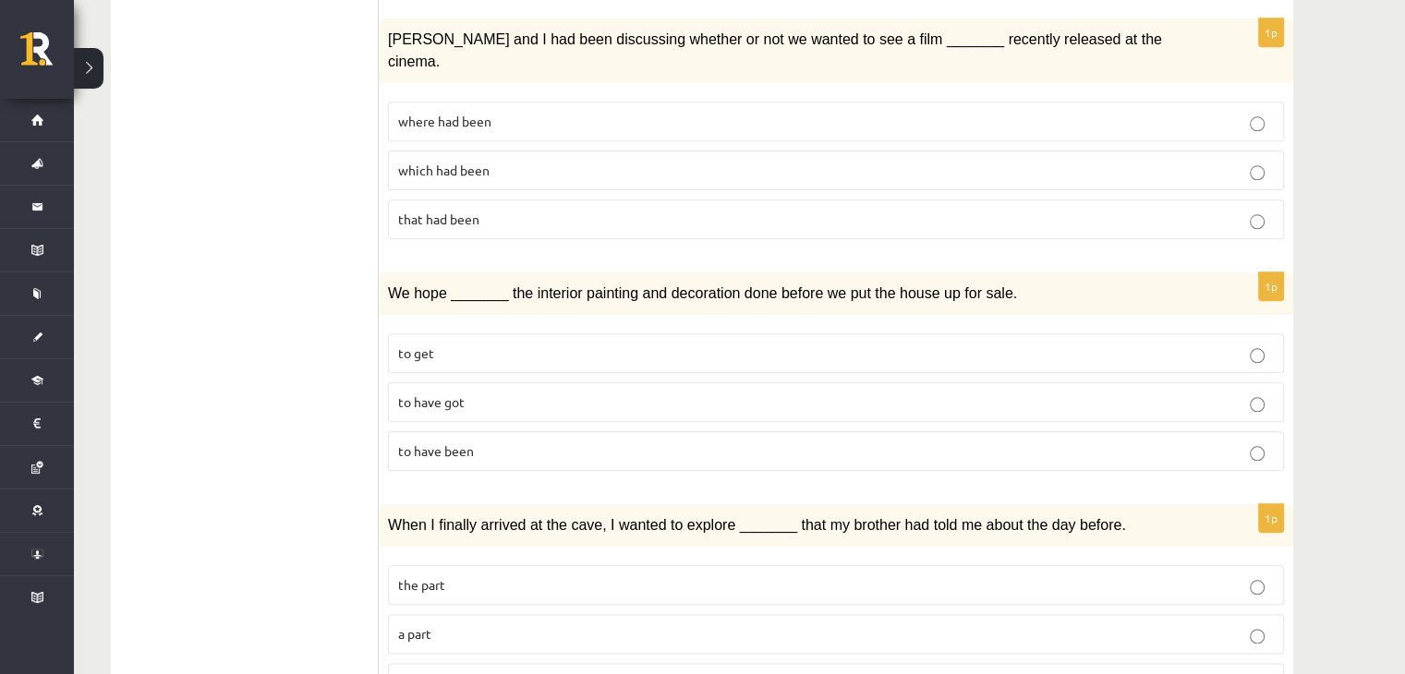
click at [1063, 431] on label "to have been" at bounding box center [836, 451] width 896 height 40
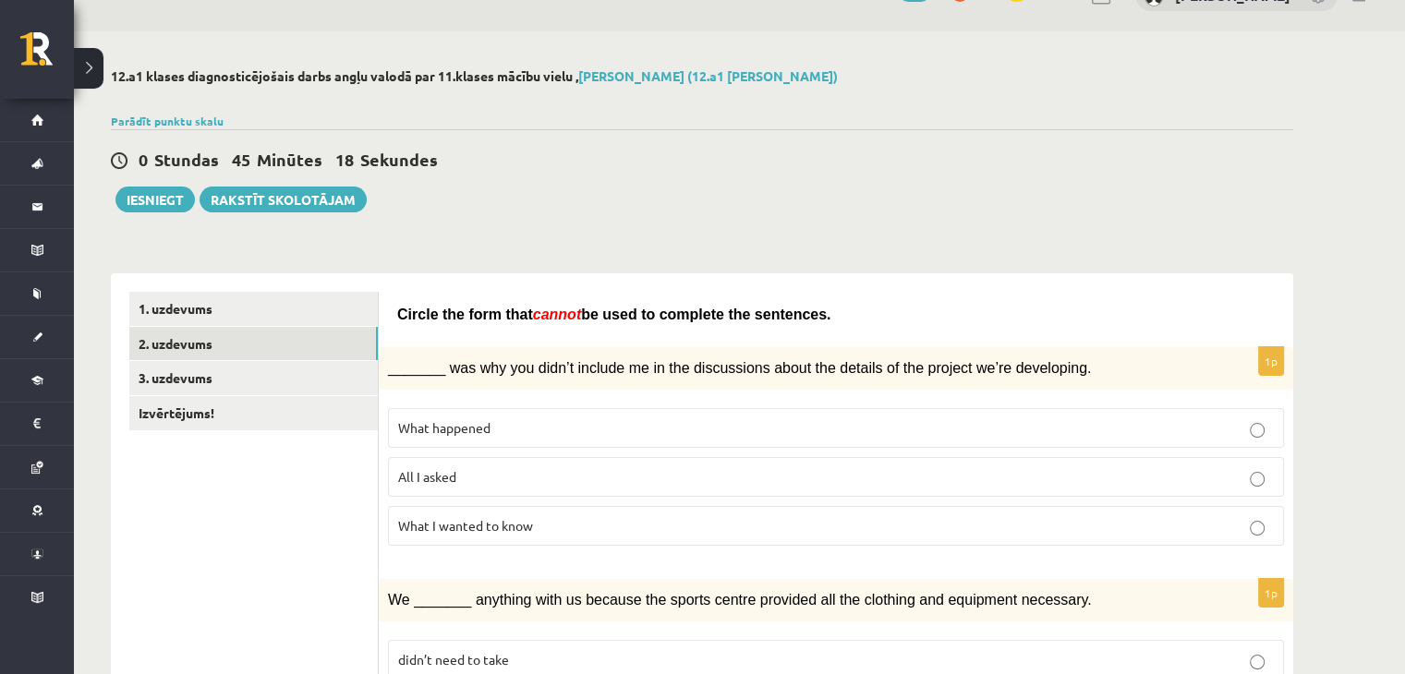
scroll to position [78, 0]
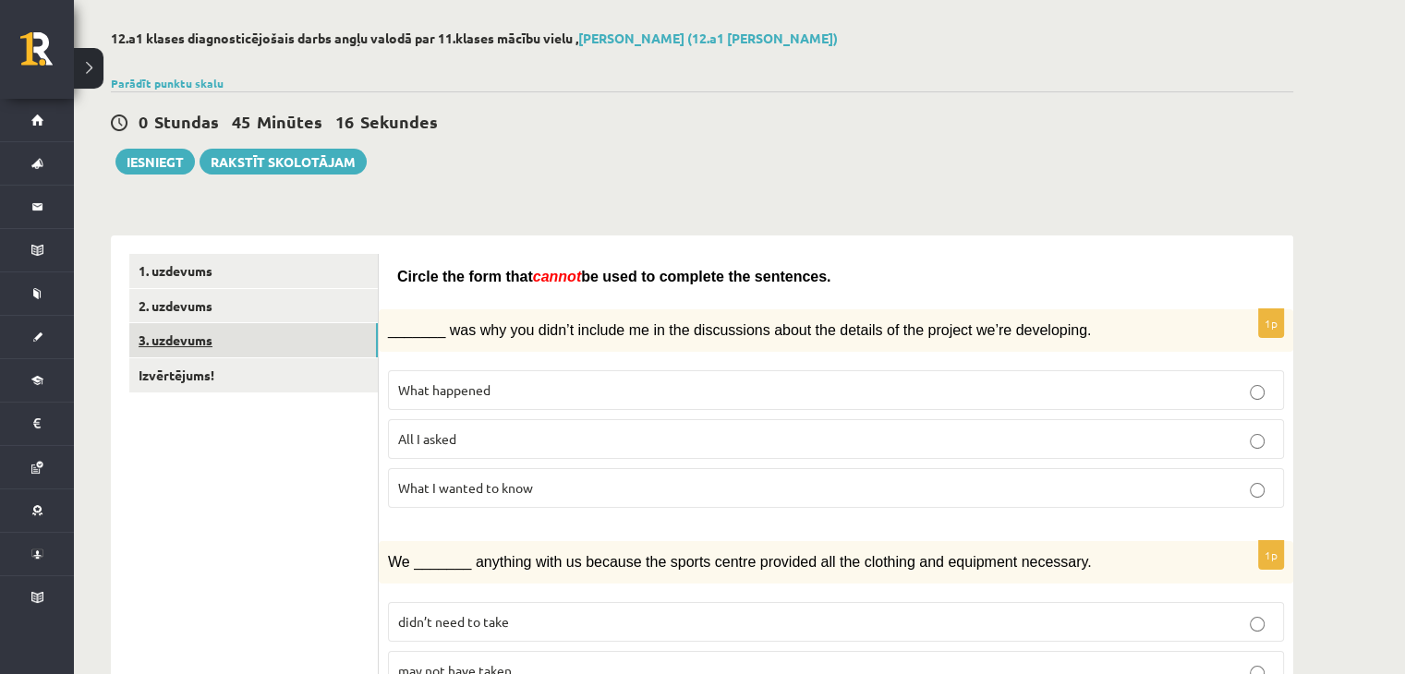
click at [328, 334] on link "3. uzdevums" at bounding box center [253, 340] width 249 height 34
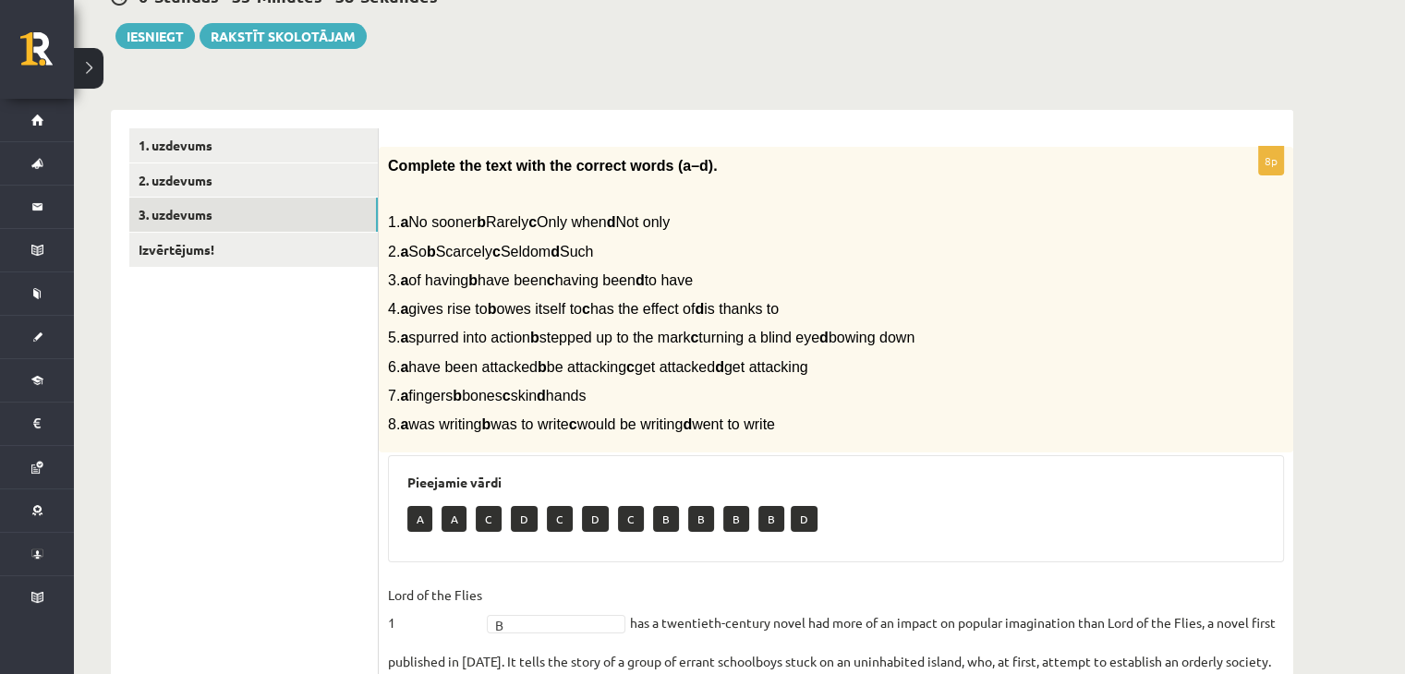
scroll to position [219, 0]
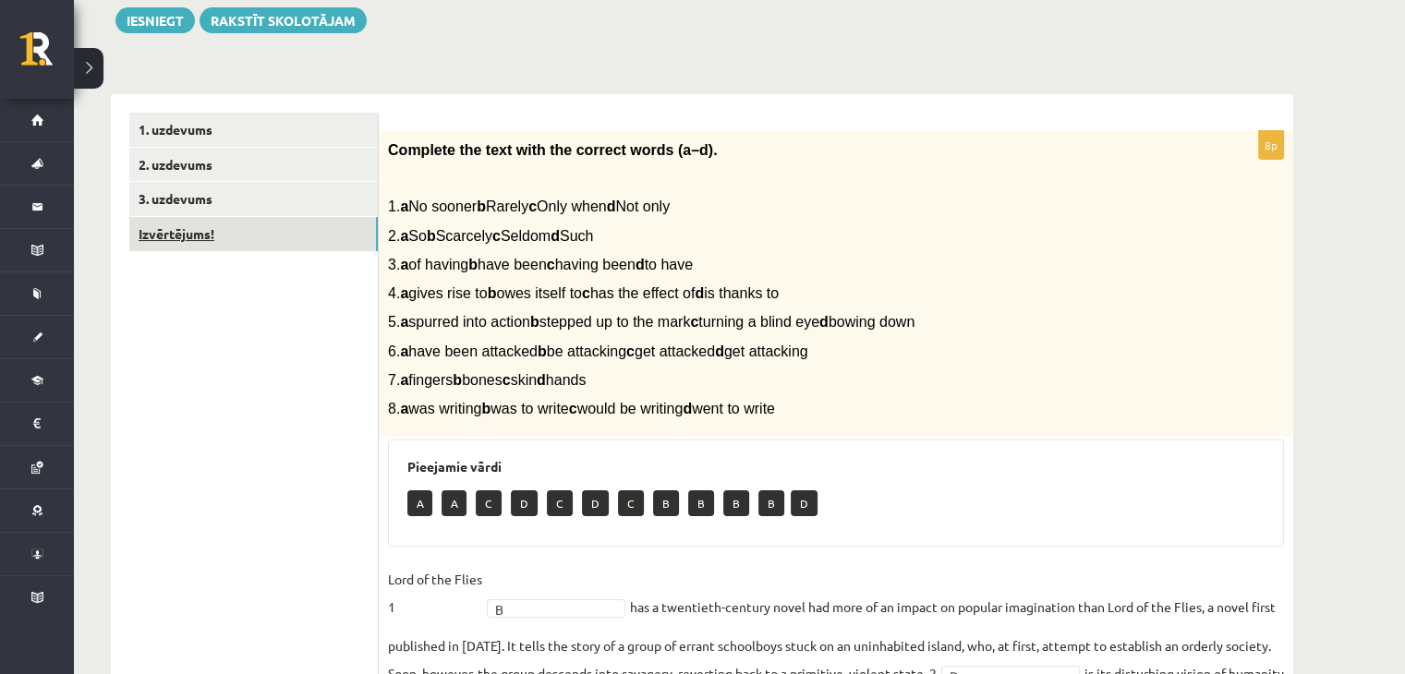
click at [322, 237] on link "Izvērtējums!" at bounding box center [253, 234] width 249 height 34
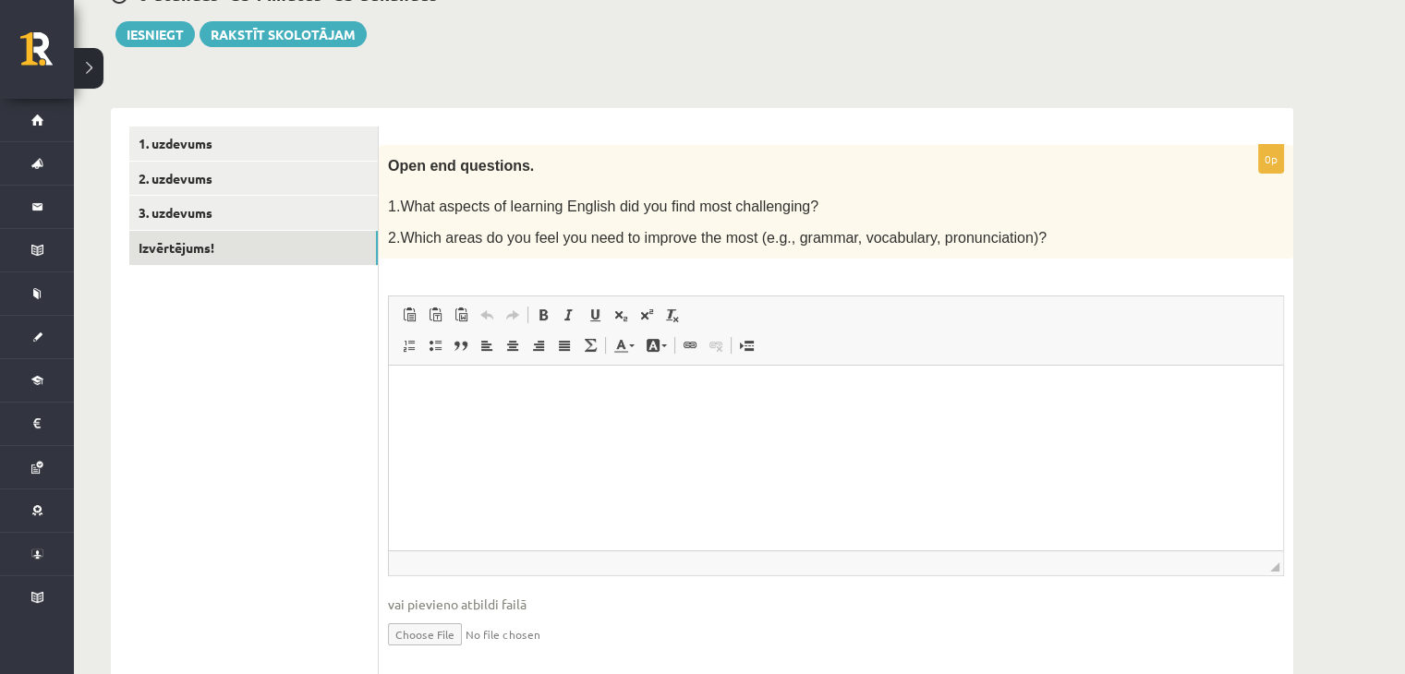
scroll to position [207, 0]
click at [572, 411] on html at bounding box center [836, 392] width 894 height 56
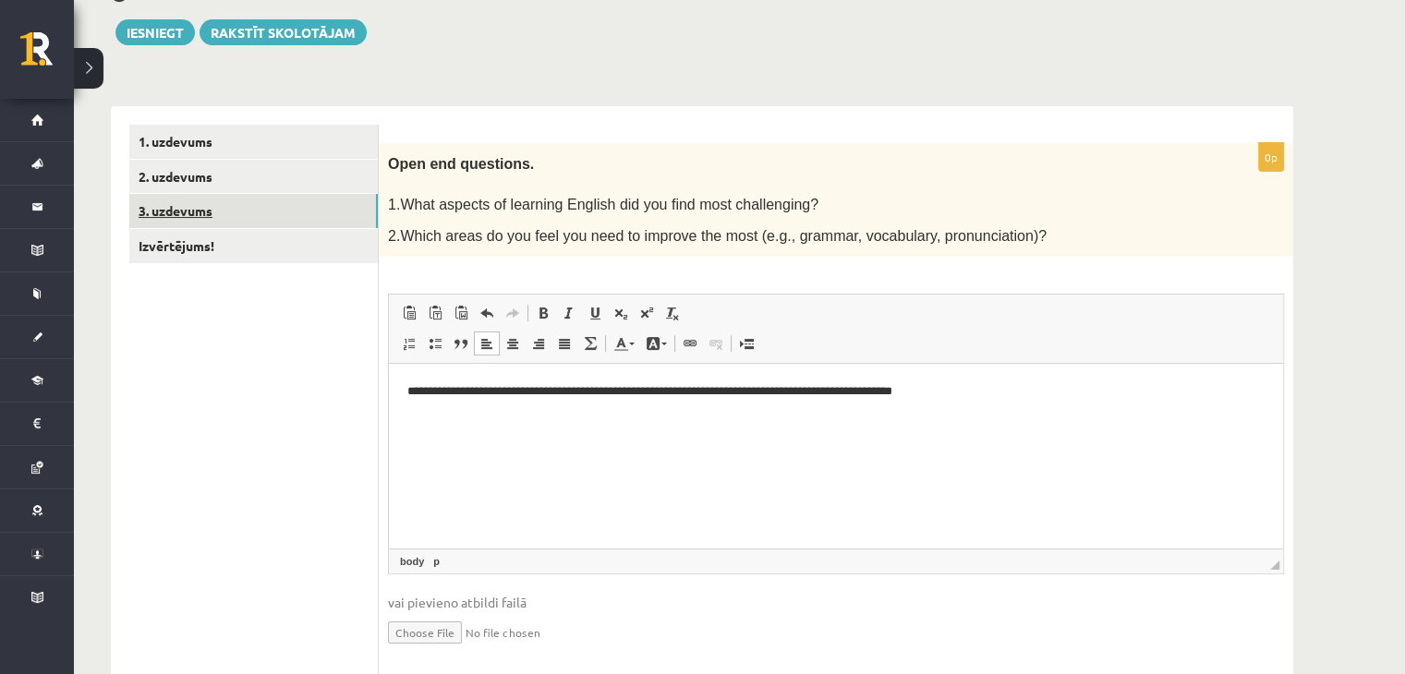
click at [272, 209] on link "3. uzdevums" at bounding box center [253, 211] width 249 height 34
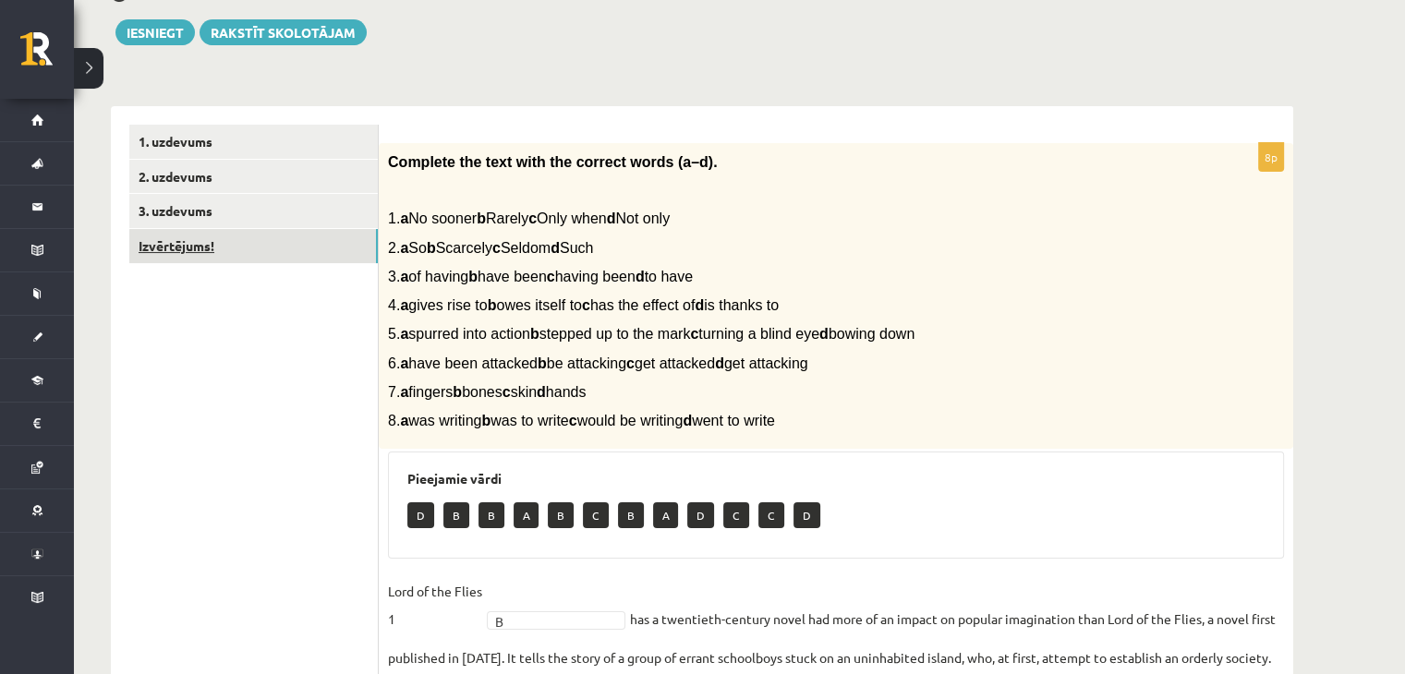
click at [299, 257] on link "Izvērtējums!" at bounding box center [253, 246] width 249 height 34
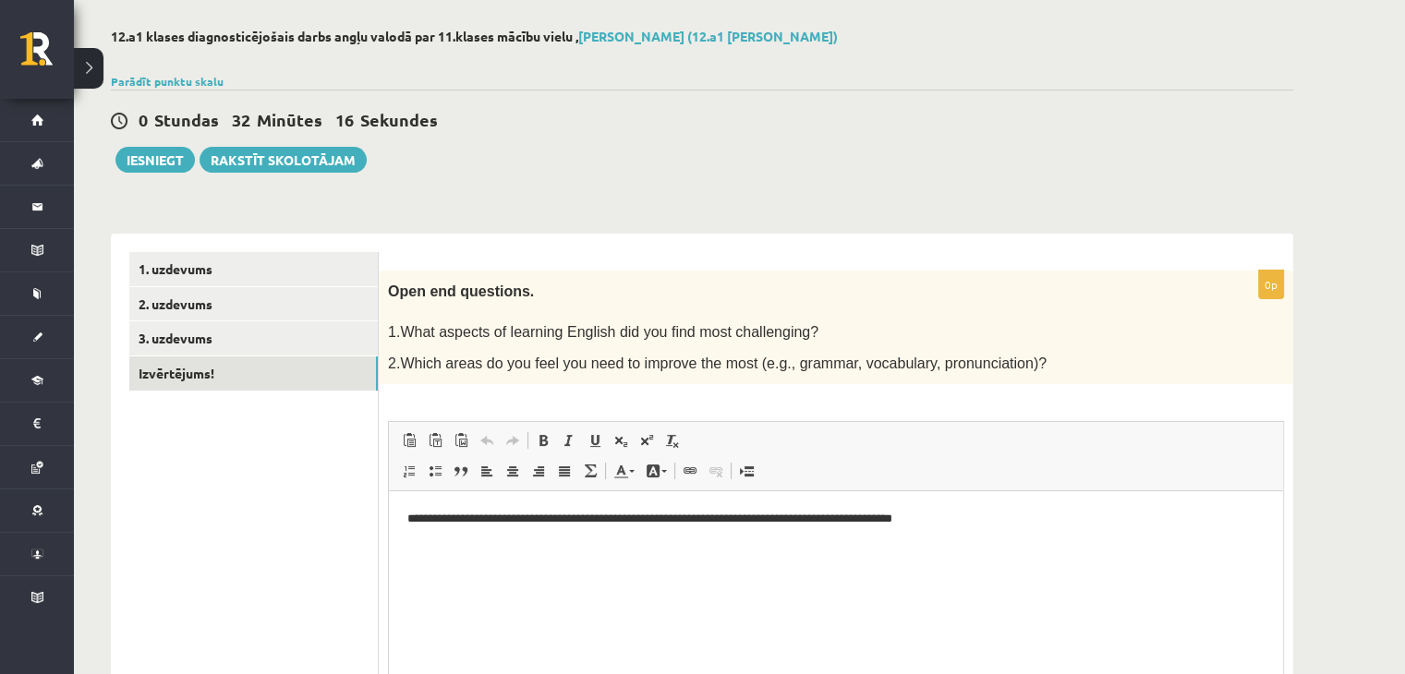
scroll to position [0, 0]
click at [988, 530] on html "**********" at bounding box center [836, 520] width 894 height 56
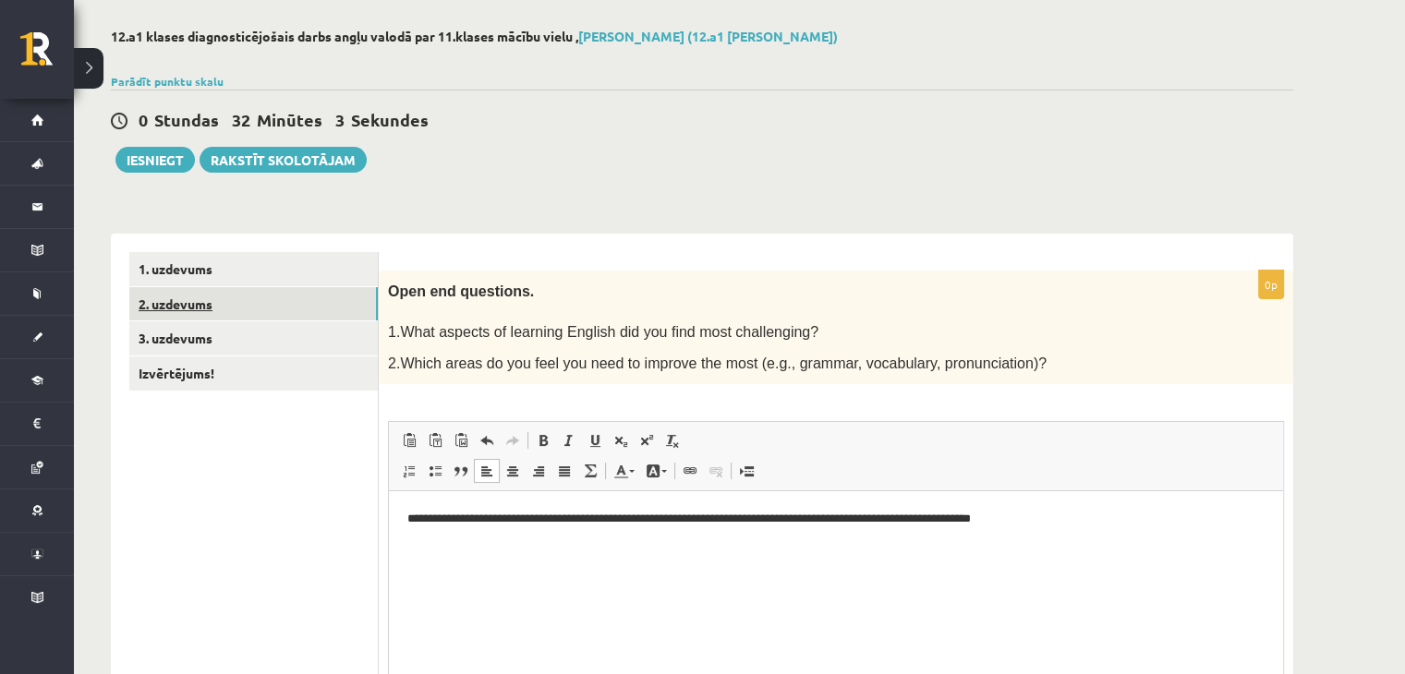
click at [254, 291] on link "2. uzdevums" at bounding box center [253, 304] width 249 height 34
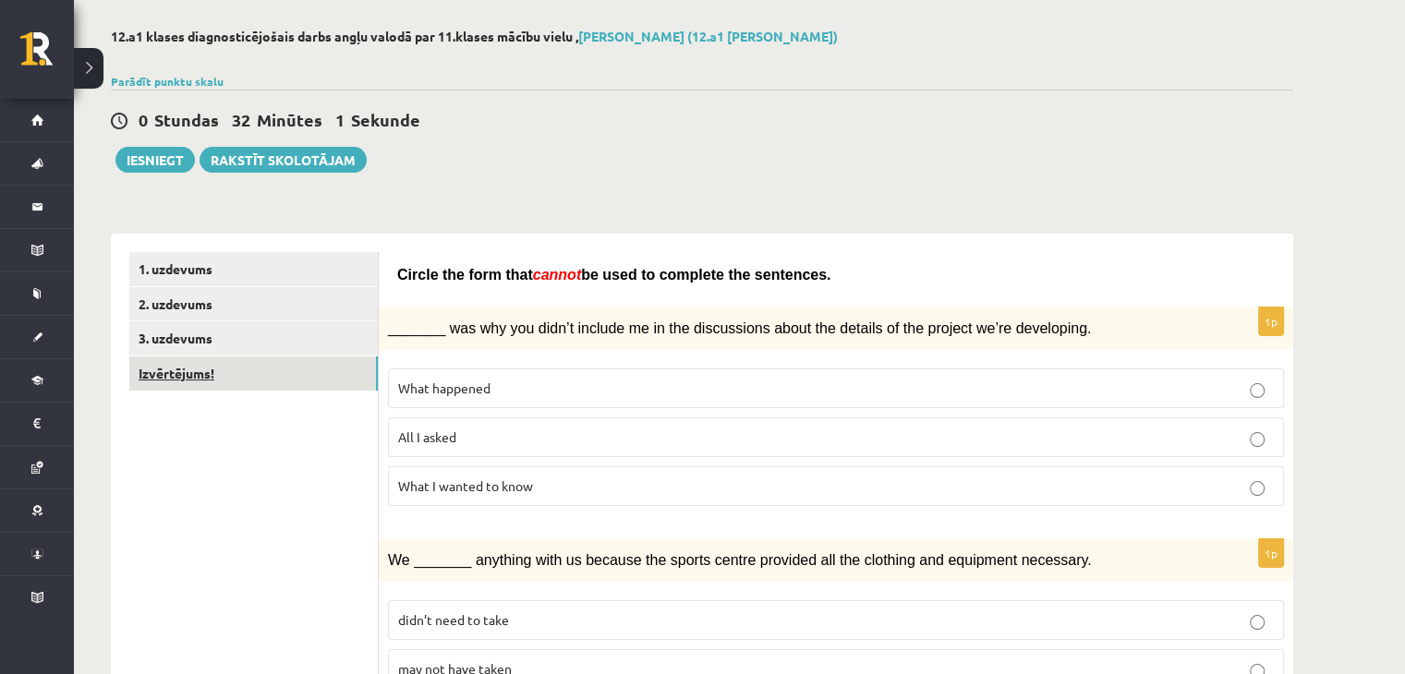
click at [247, 370] on link "Izvērtējums!" at bounding box center [253, 374] width 249 height 34
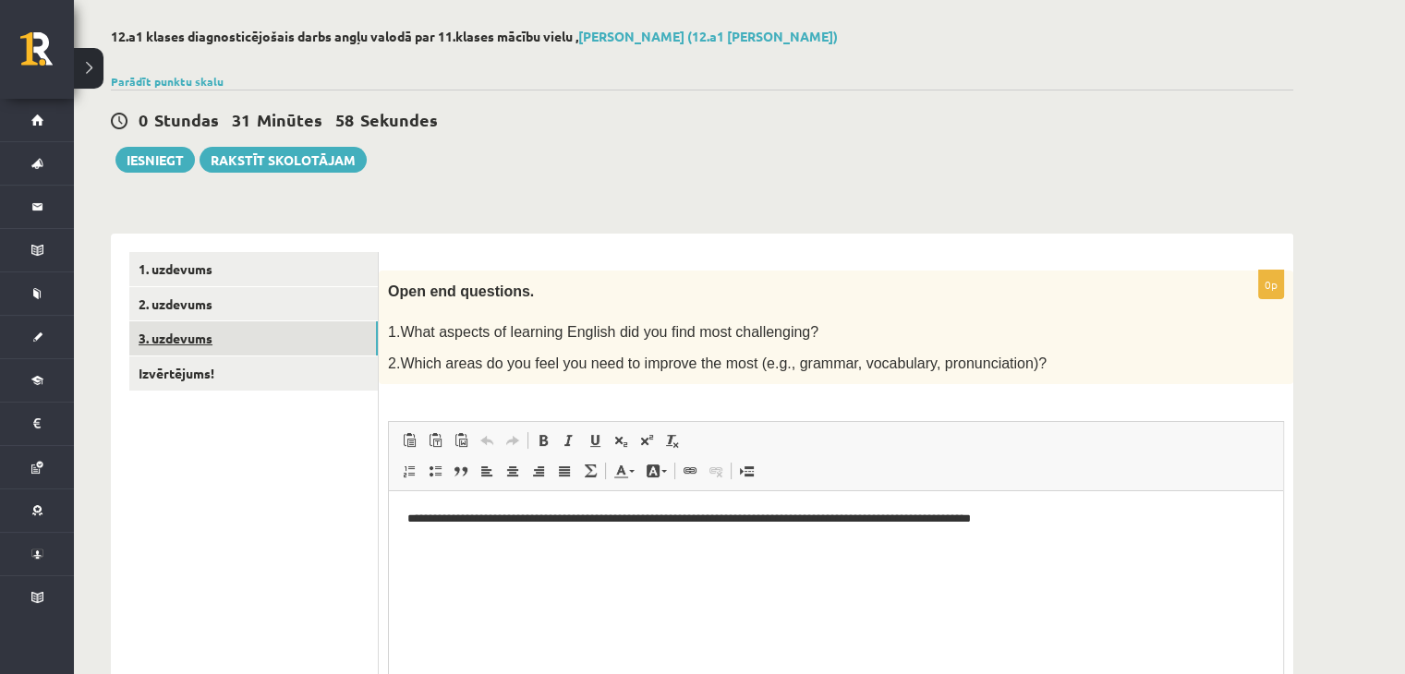
click at [237, 346] on link "3. uzdevums" at bounding box center [253, 339] width 249 height 34
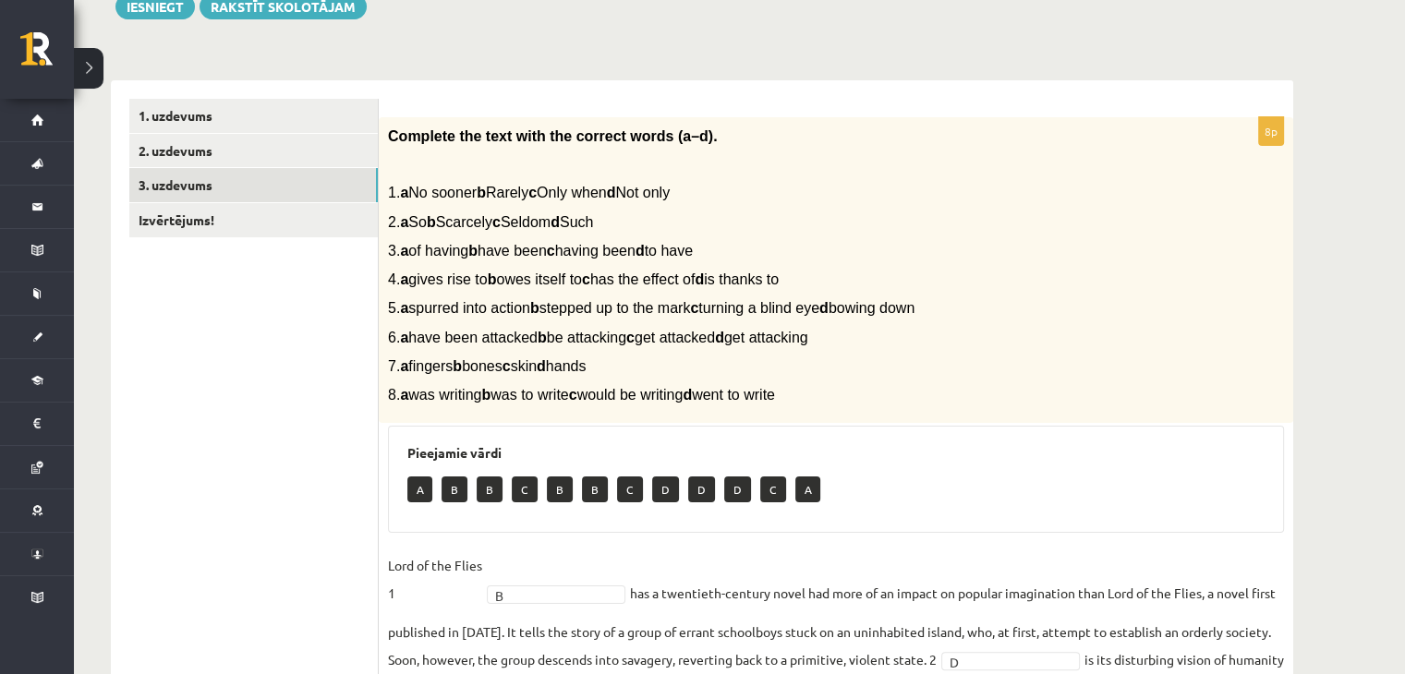
scroll to position [242, 0]
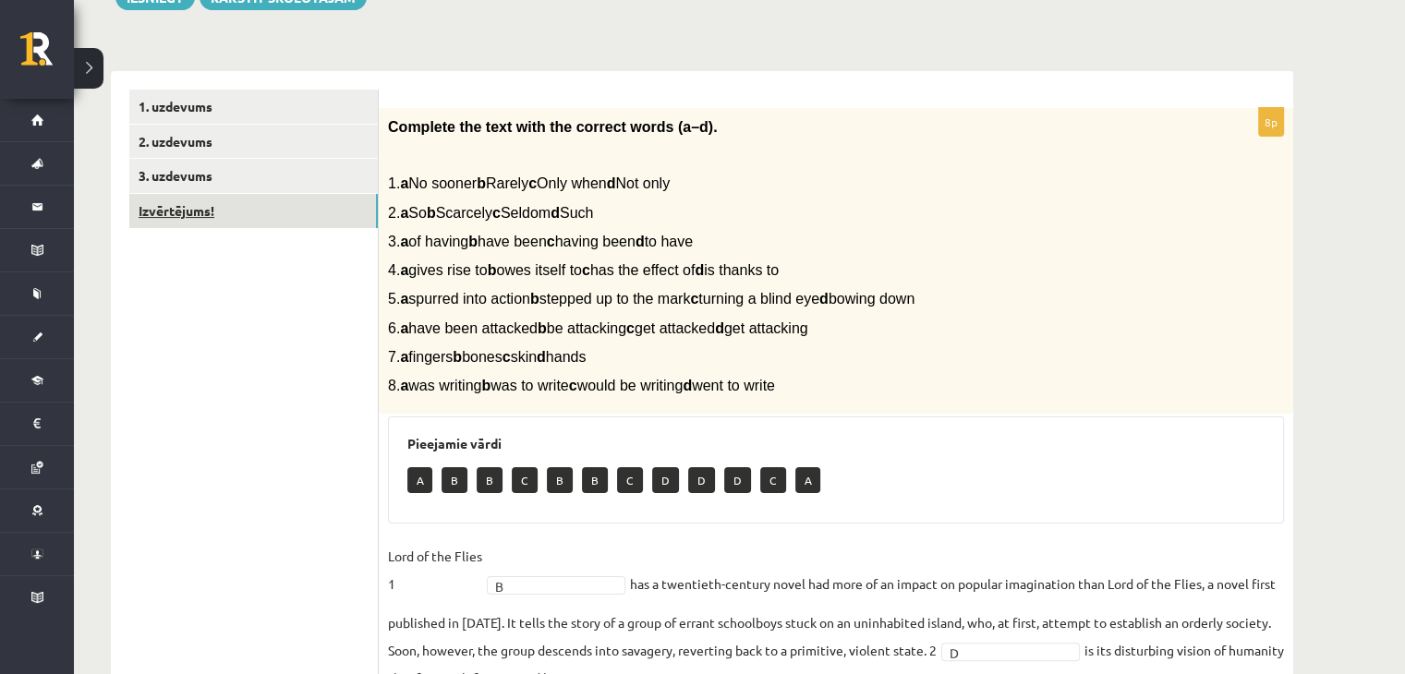
click at [270, 209] on link "Izvērtējums!" at bounding box center [253, 211] width 249 height 34
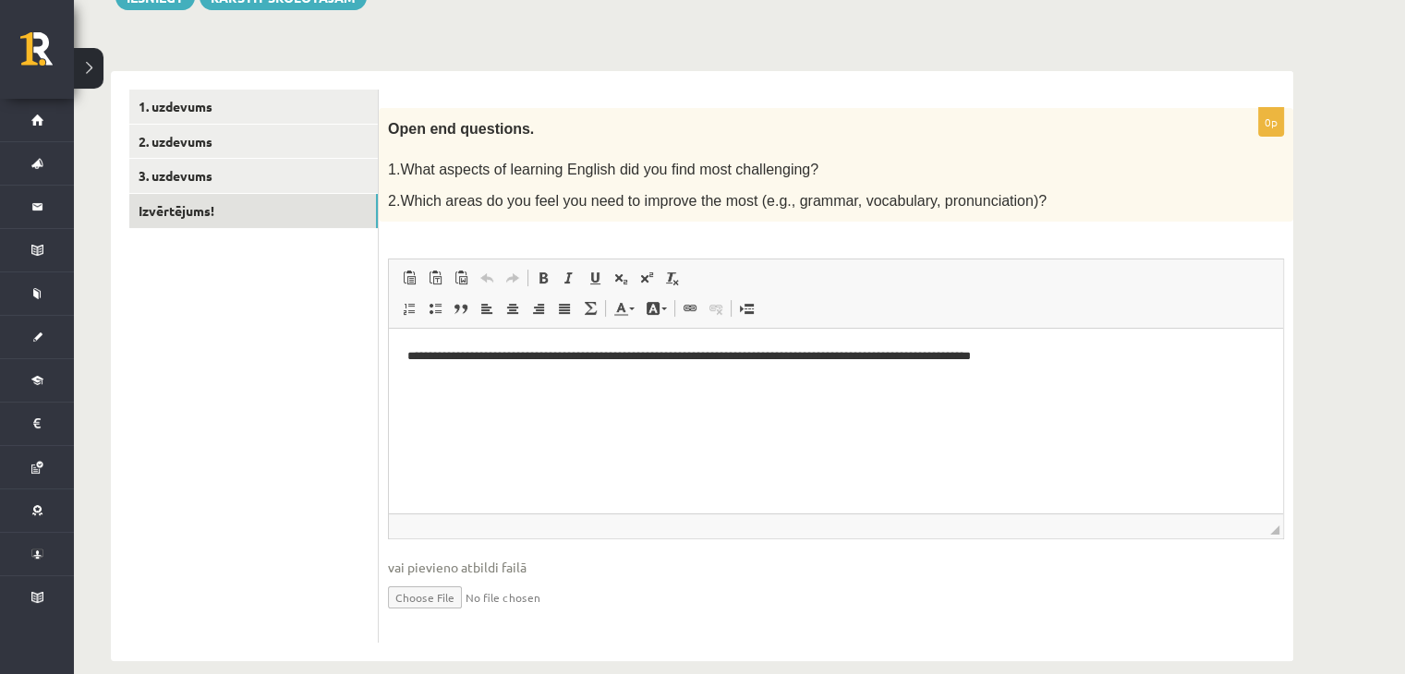
scroll to position [0, 0]
click at [1107, 364] on p "**********" at bounding box center [836, 356] width 858 height 19
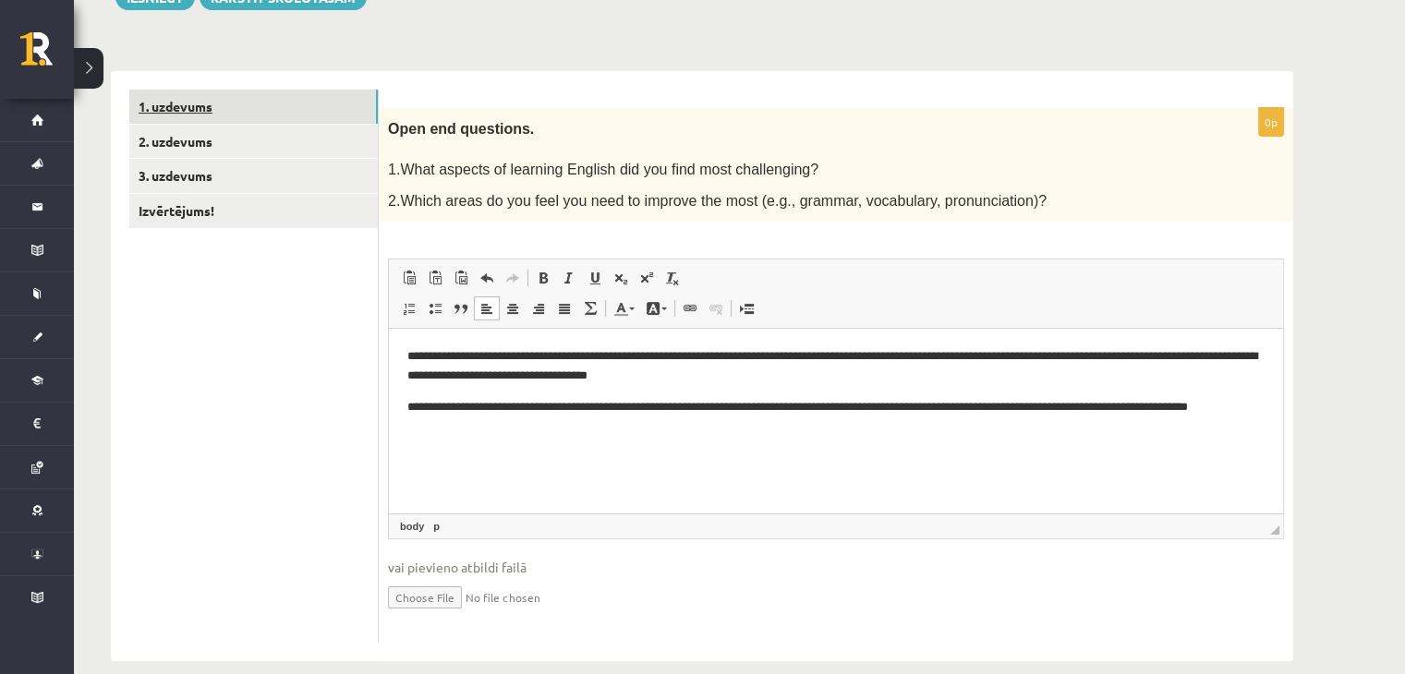
click at [277, 119] on link "1. uzdevums" at bounding box center [253, 107] width 249 height 34
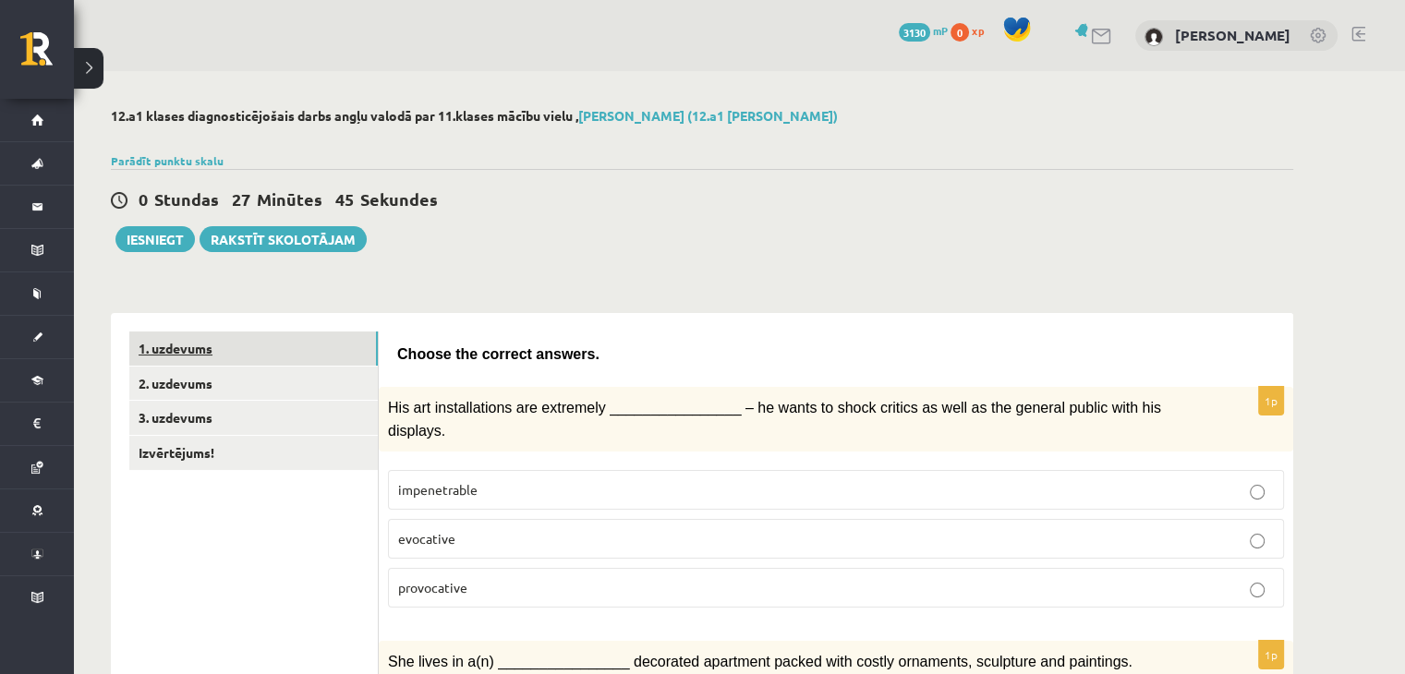
click at [227, 364] on link "1. uzdevums" at bounding box center [253, 349] width 249 height 34
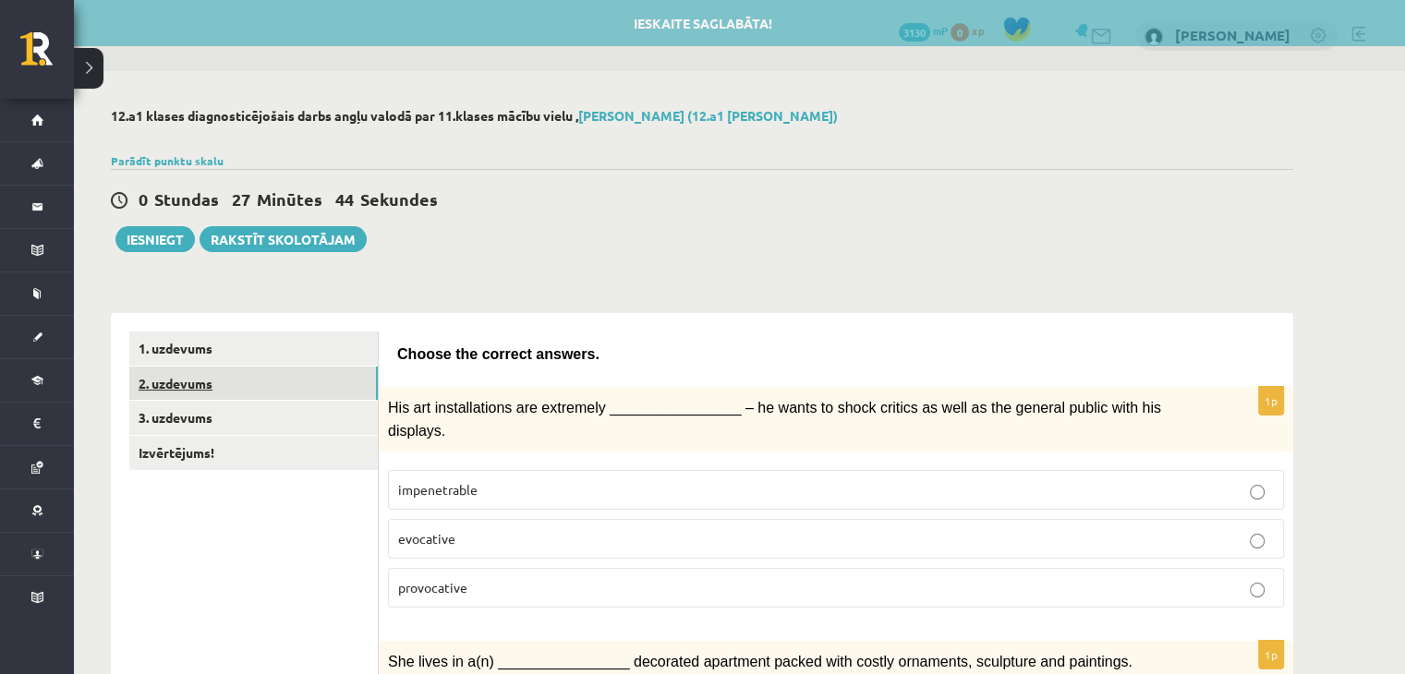
click at [233, 400] on link "2. uzdevums" at bounding box center [253, 384] width 249 height 34
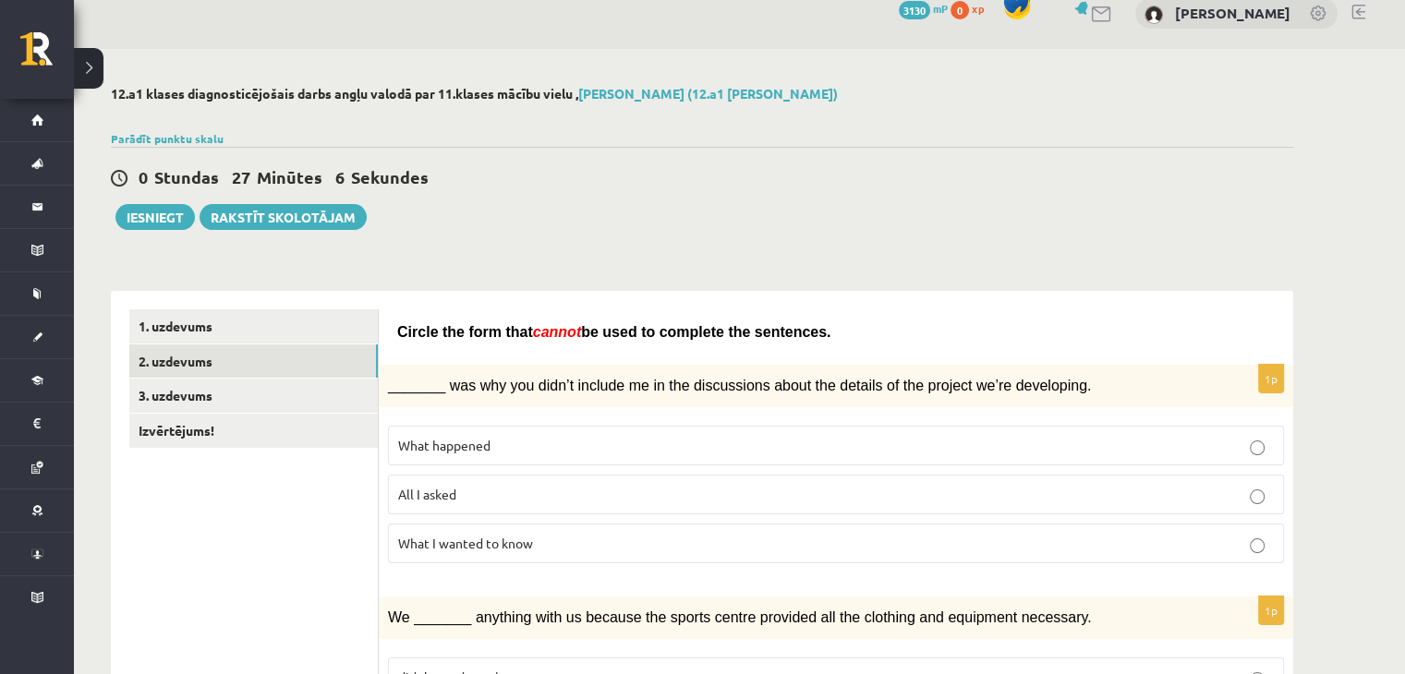
scroll to position [24, 0]
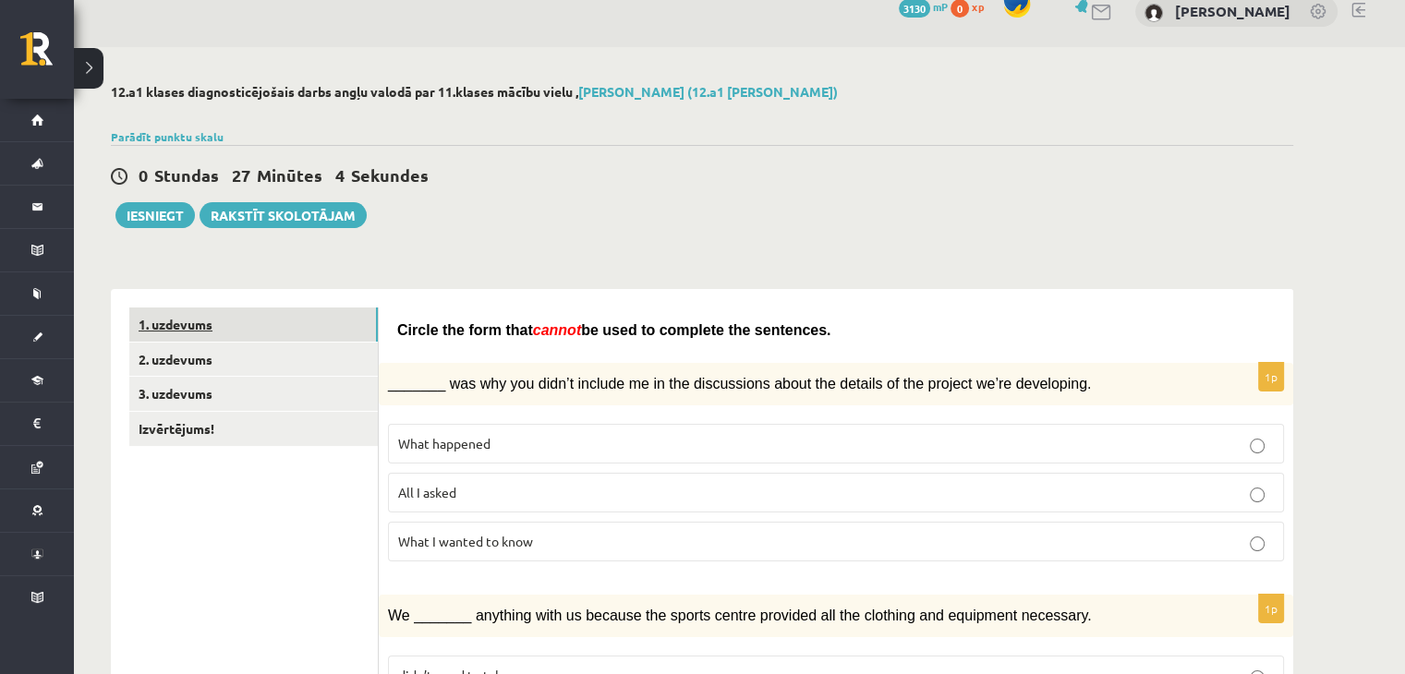
click at [290, 319] on link "1. uzdevums" at bounding box center [253, 325] width 249 height 34
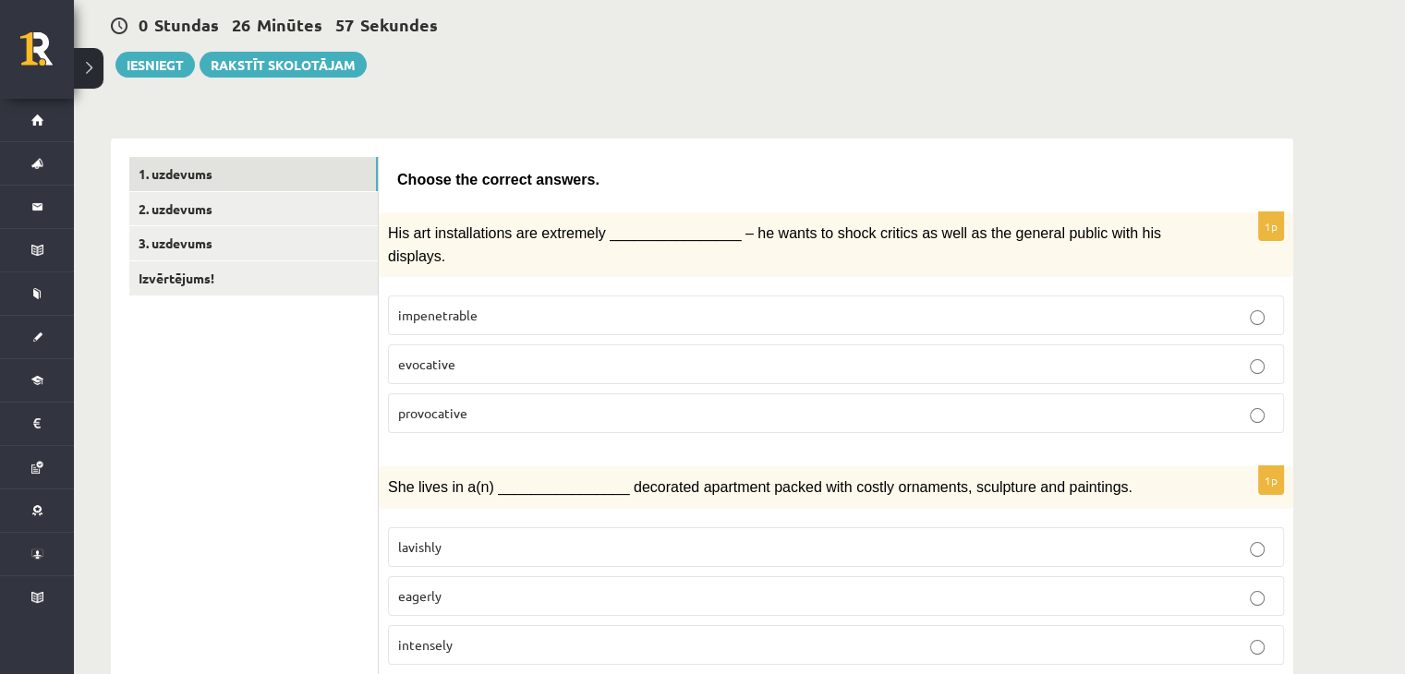
scroll to position [174, 0]
click at [251, 241] on link "3. uzdevums" at bounding box center [253, 244] width 249 height 34
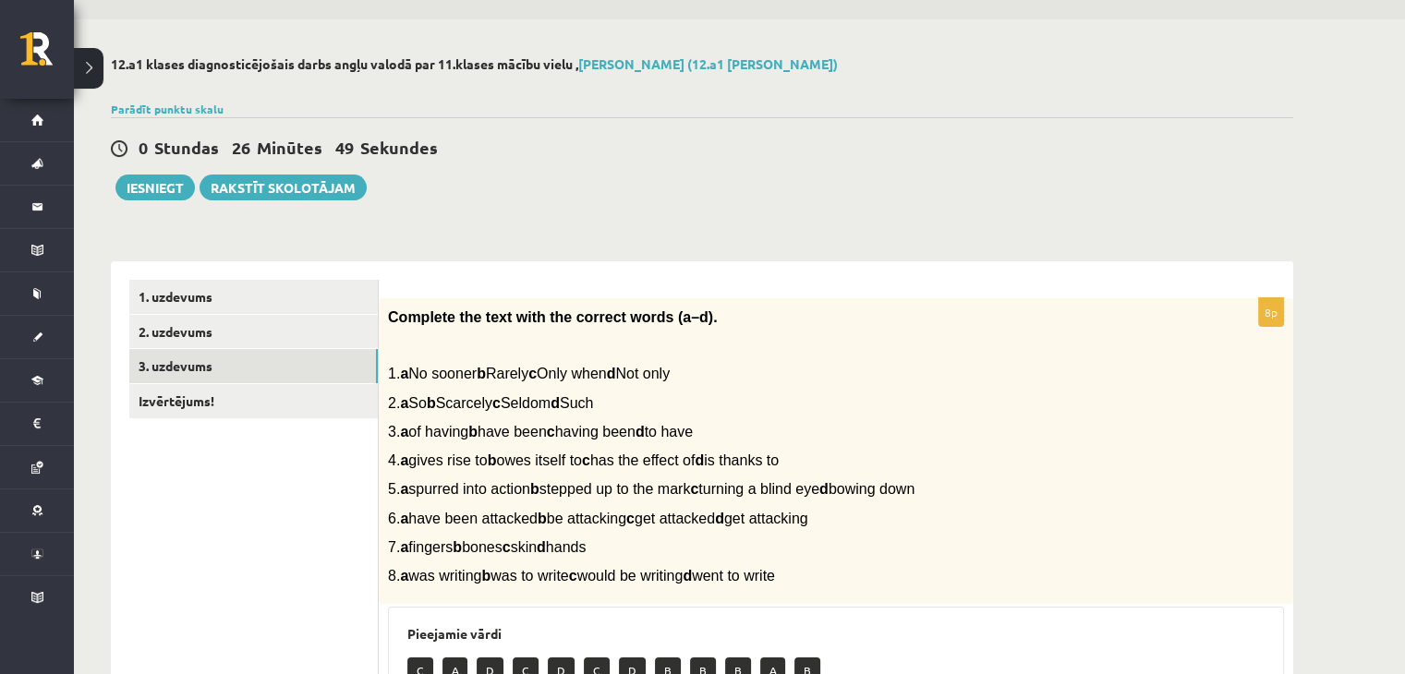
scroll to position [0, 0]
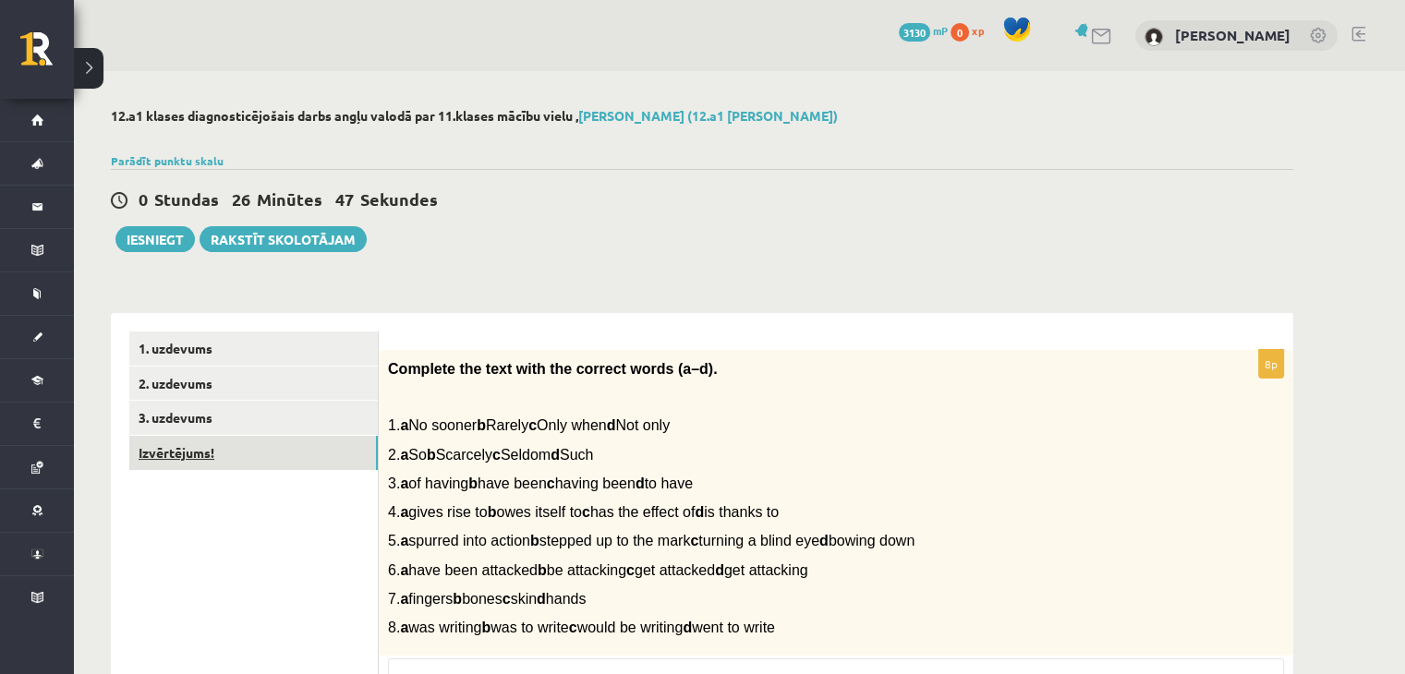
click at [214, 453] on link "Izvērtējums!" at bounding box center [253, 453] width 249 height 34
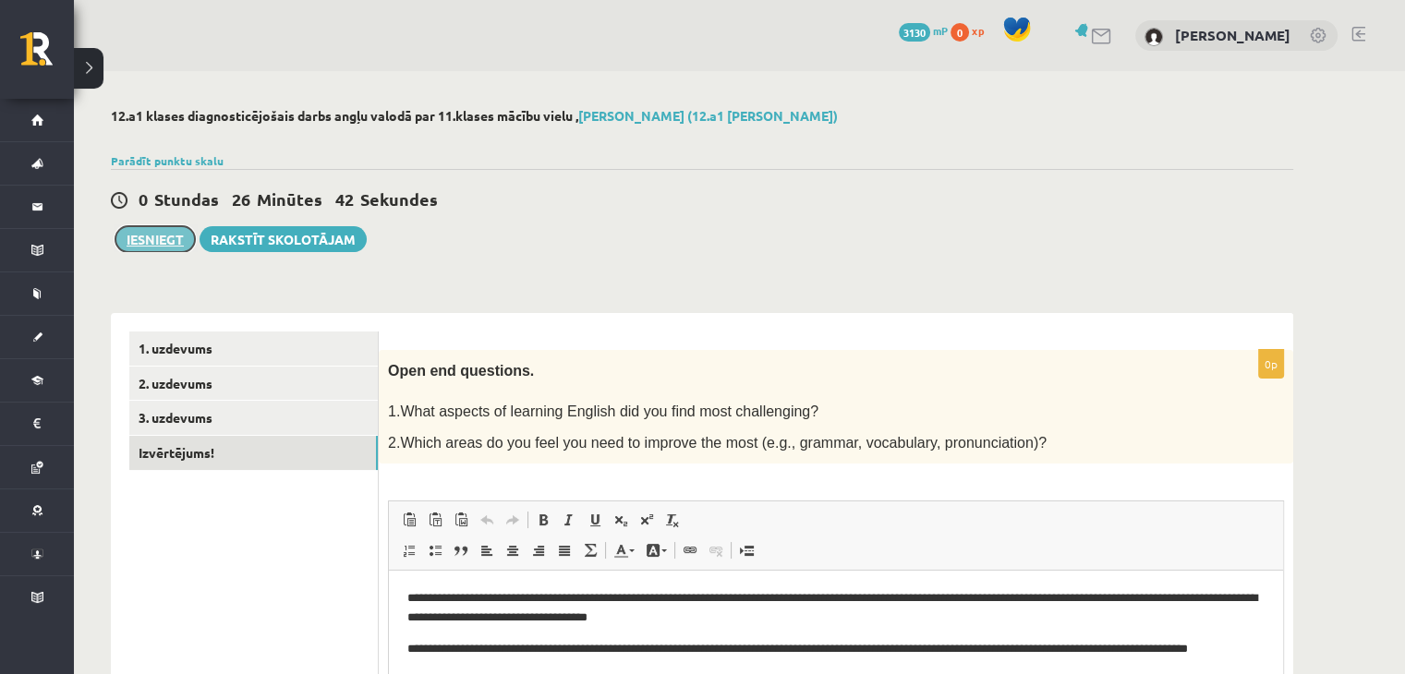
click at [137, 237] on button "Iesniegt" at bounding box center [154, 239] width 79 height 26
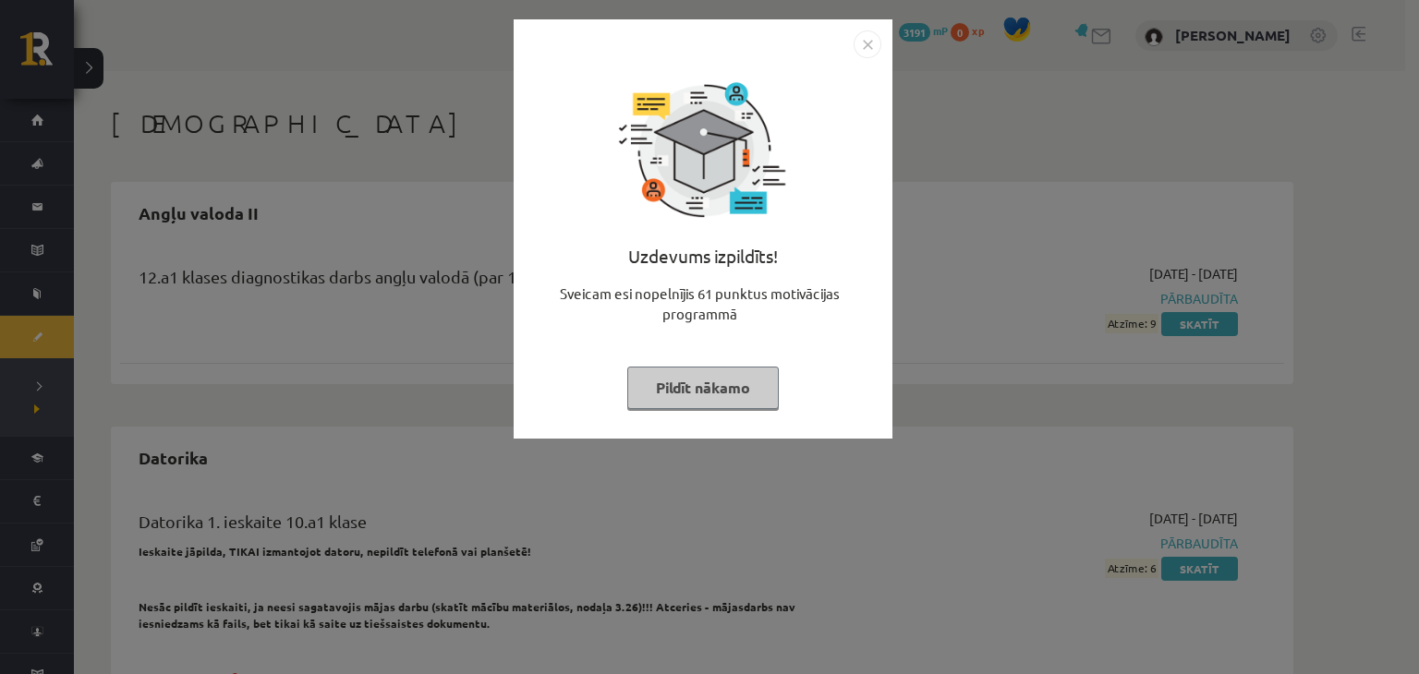
click at [872, 46] on img "Close" at bounding box center [868, 44] width 28 height 28
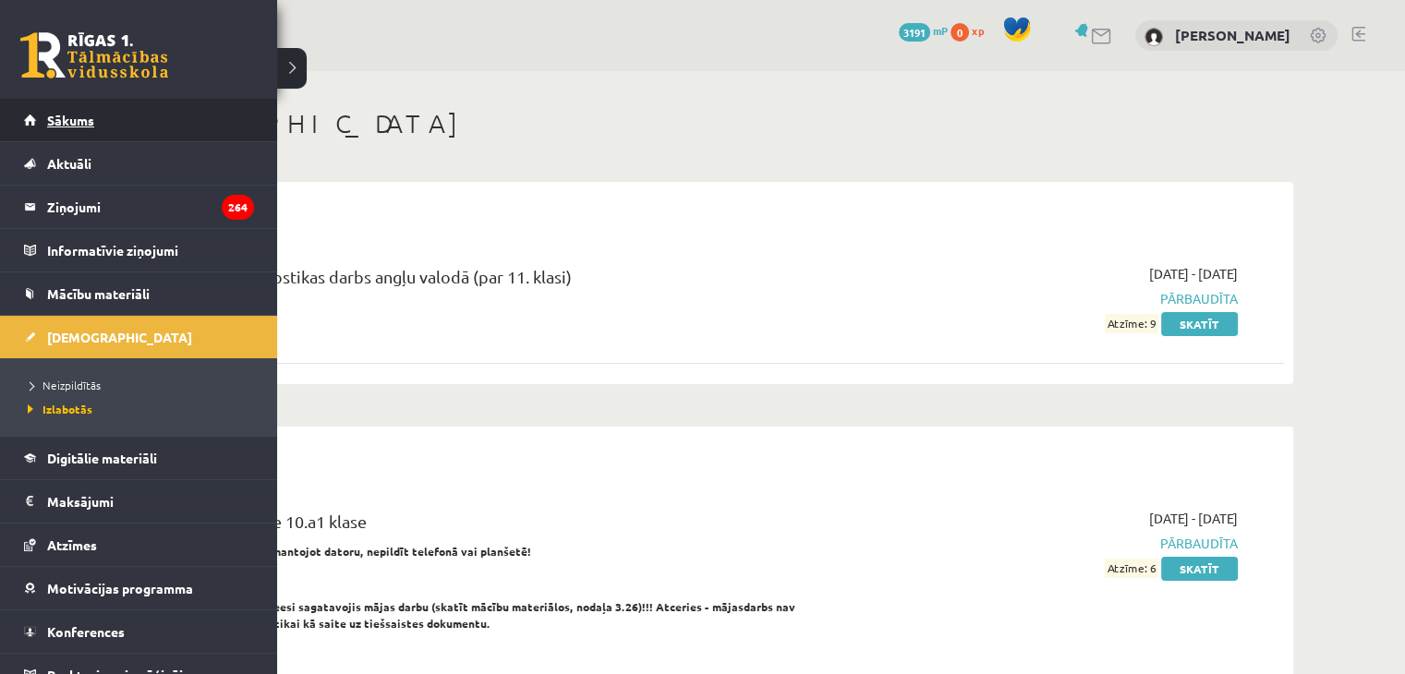
click at [89, 108] on link "Sākums" at bounding box center [139, 120] width 230 height 42
